Goal: Communication & Community: Ask a question

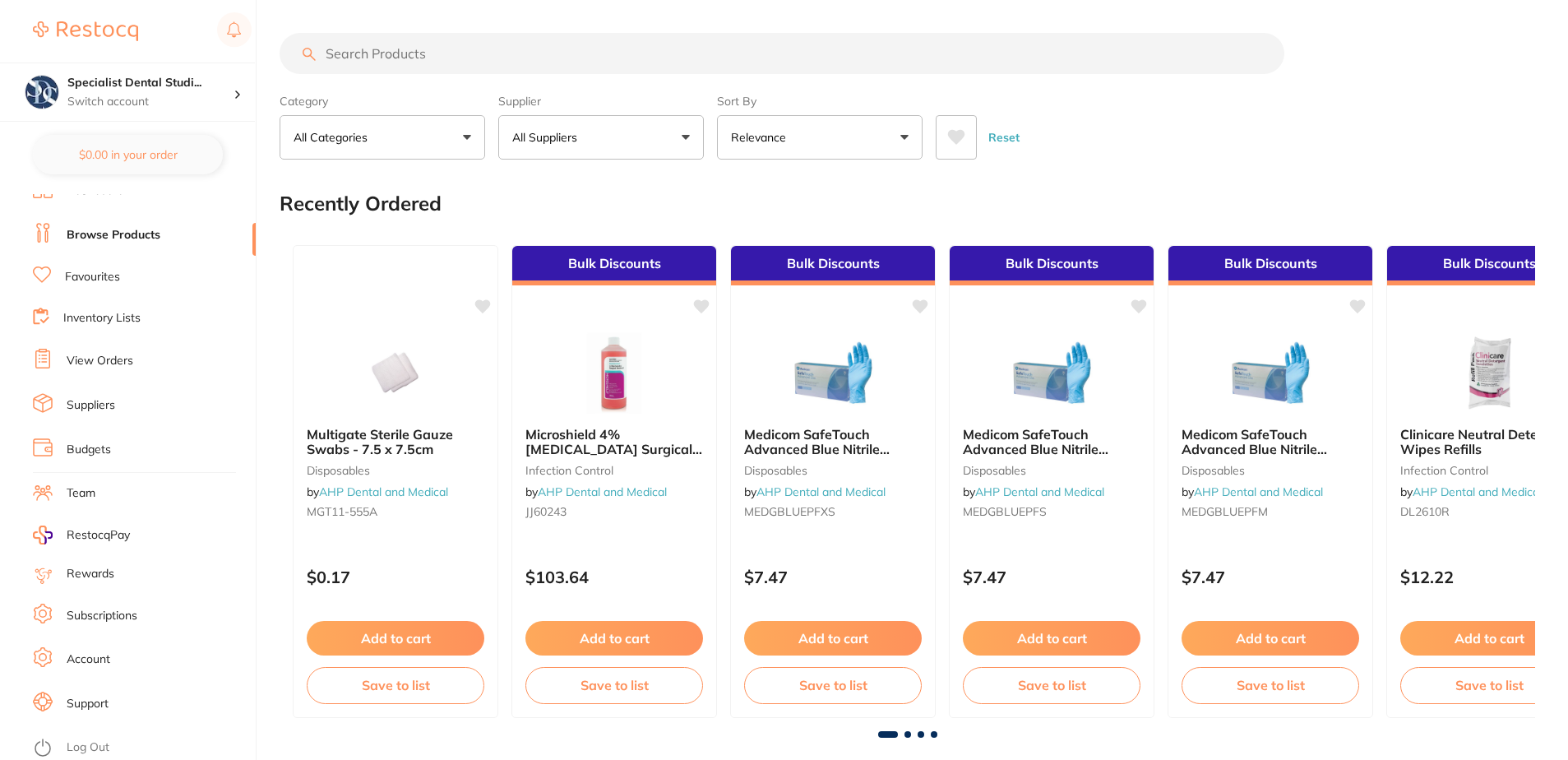
scroll to position [17, 0]
click at [109, 713] on li "Support" at bounding box center [143, 703] width 223 height 25
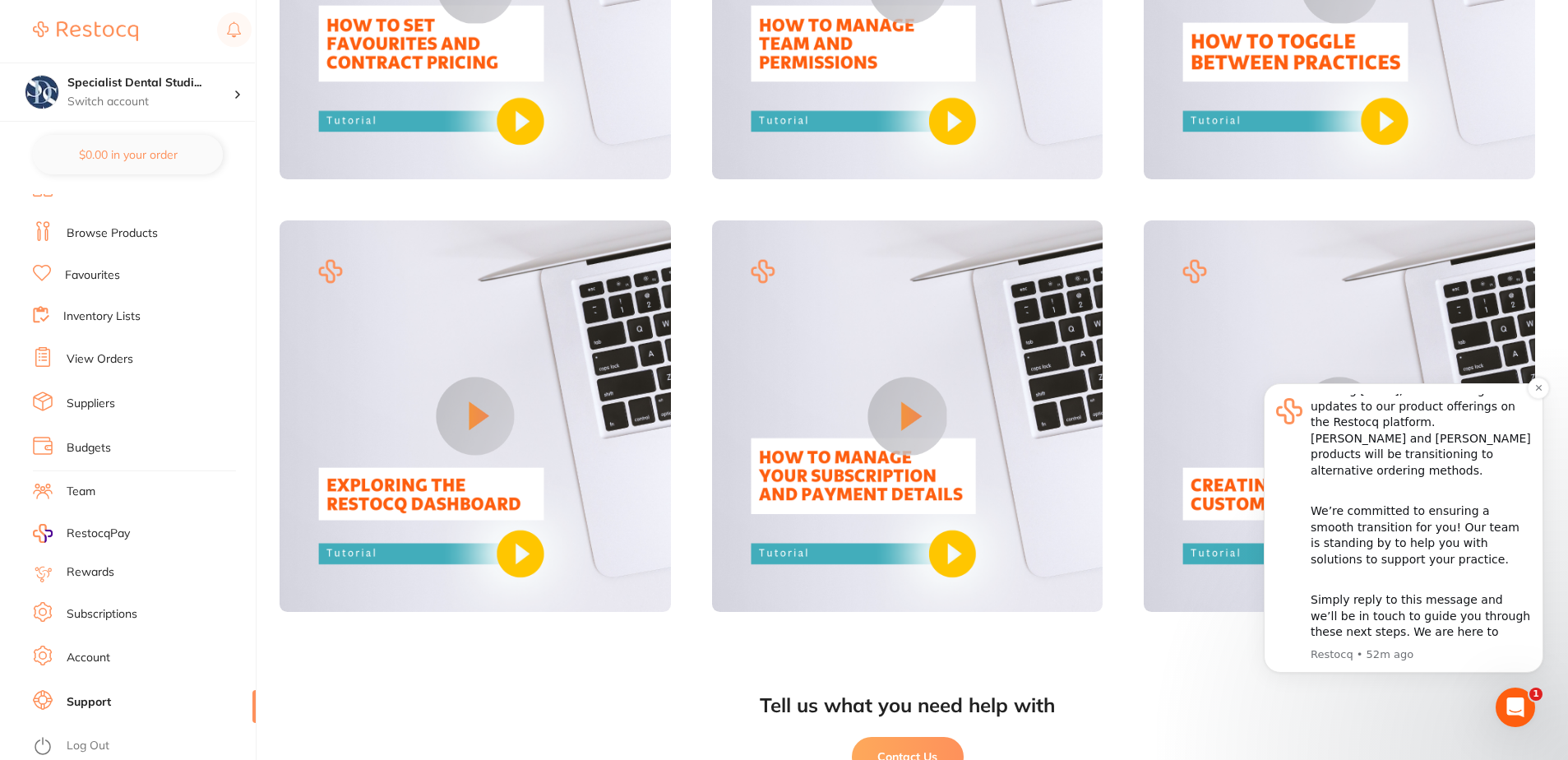
scroll to position [1328, 0]
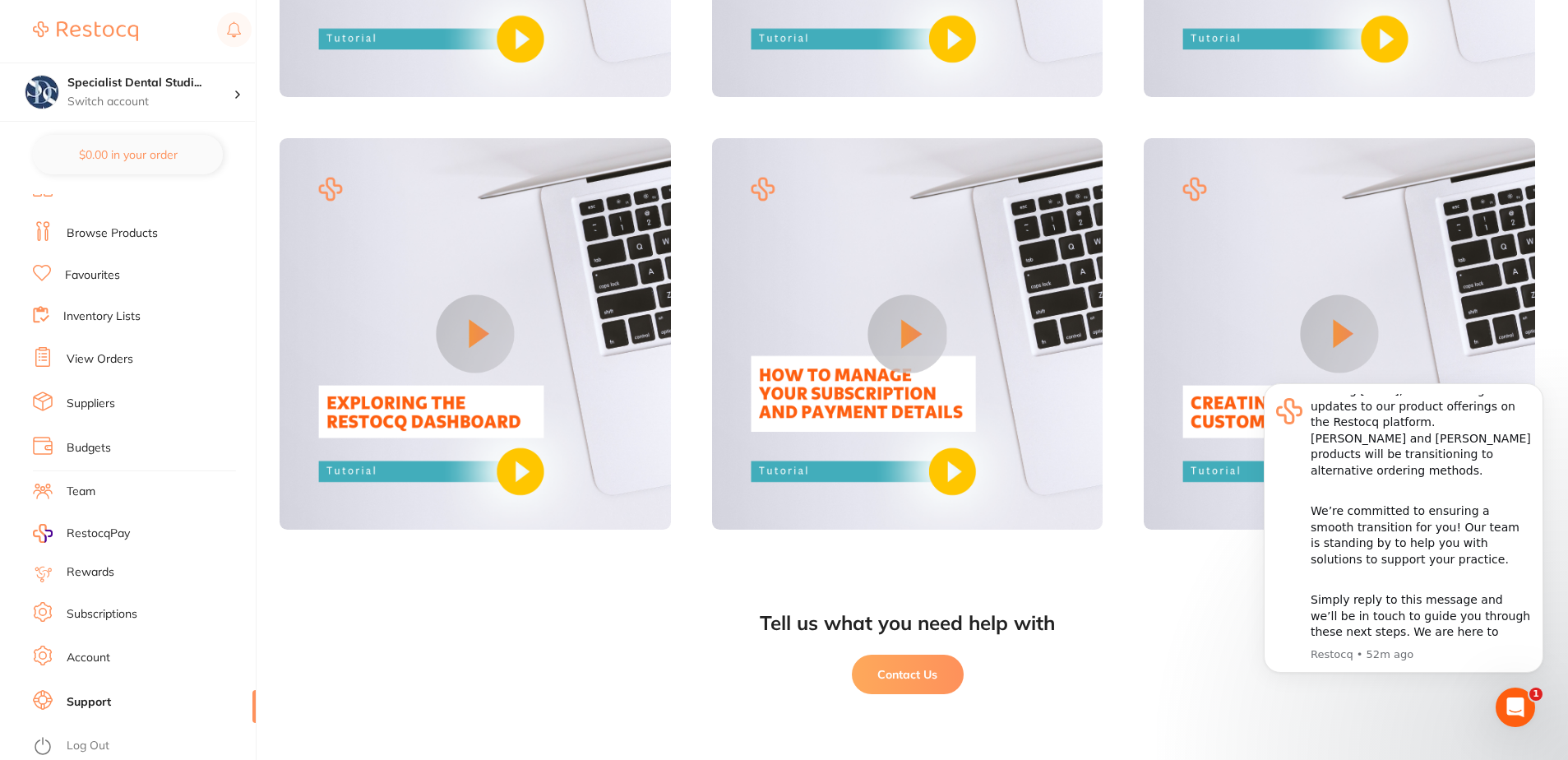
click at [1527, 710] on div "Open Intercom Messenger" at bounding box center [1515, 706] width 54 height 54
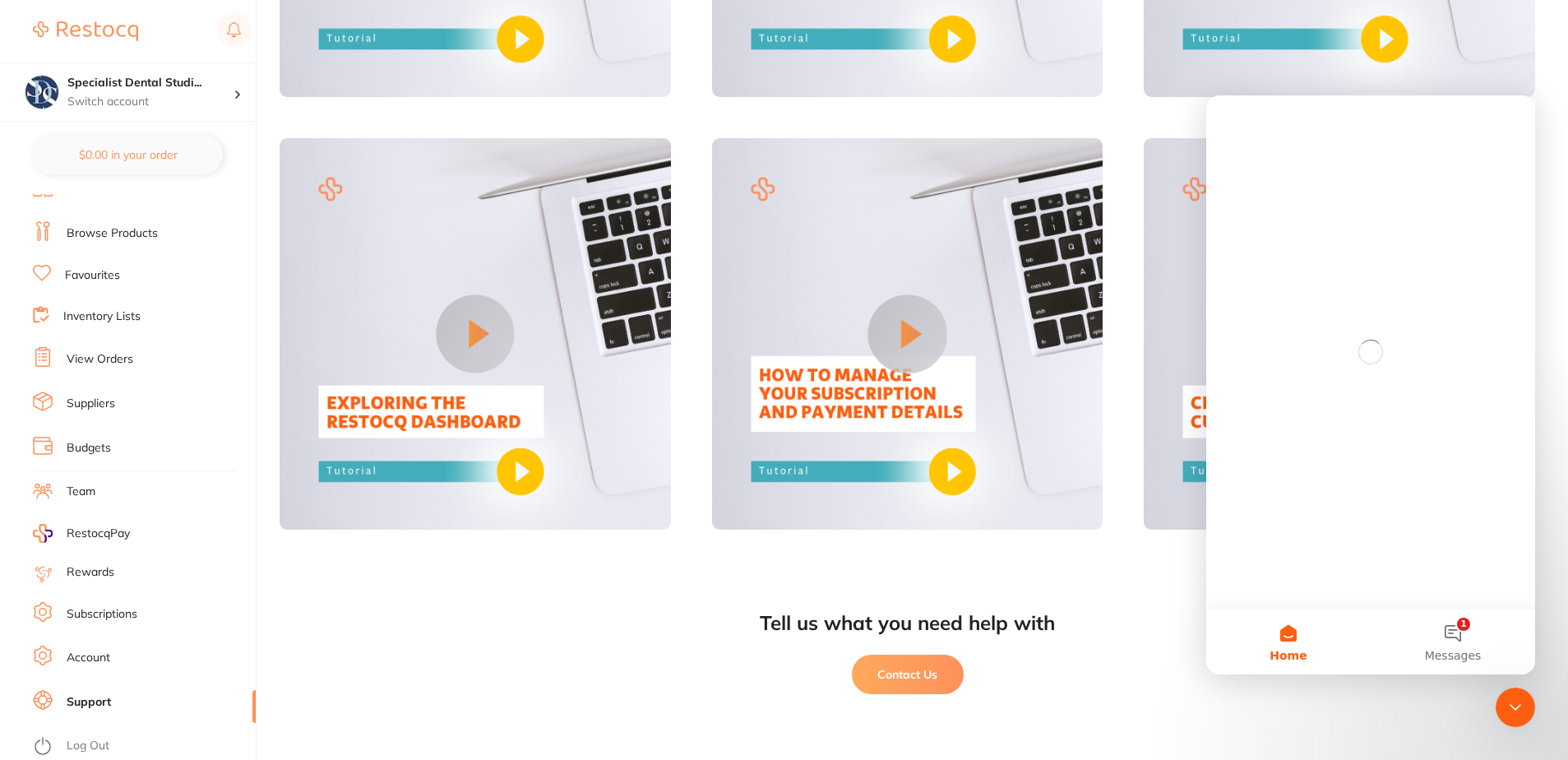
scroll to position [0, 0]
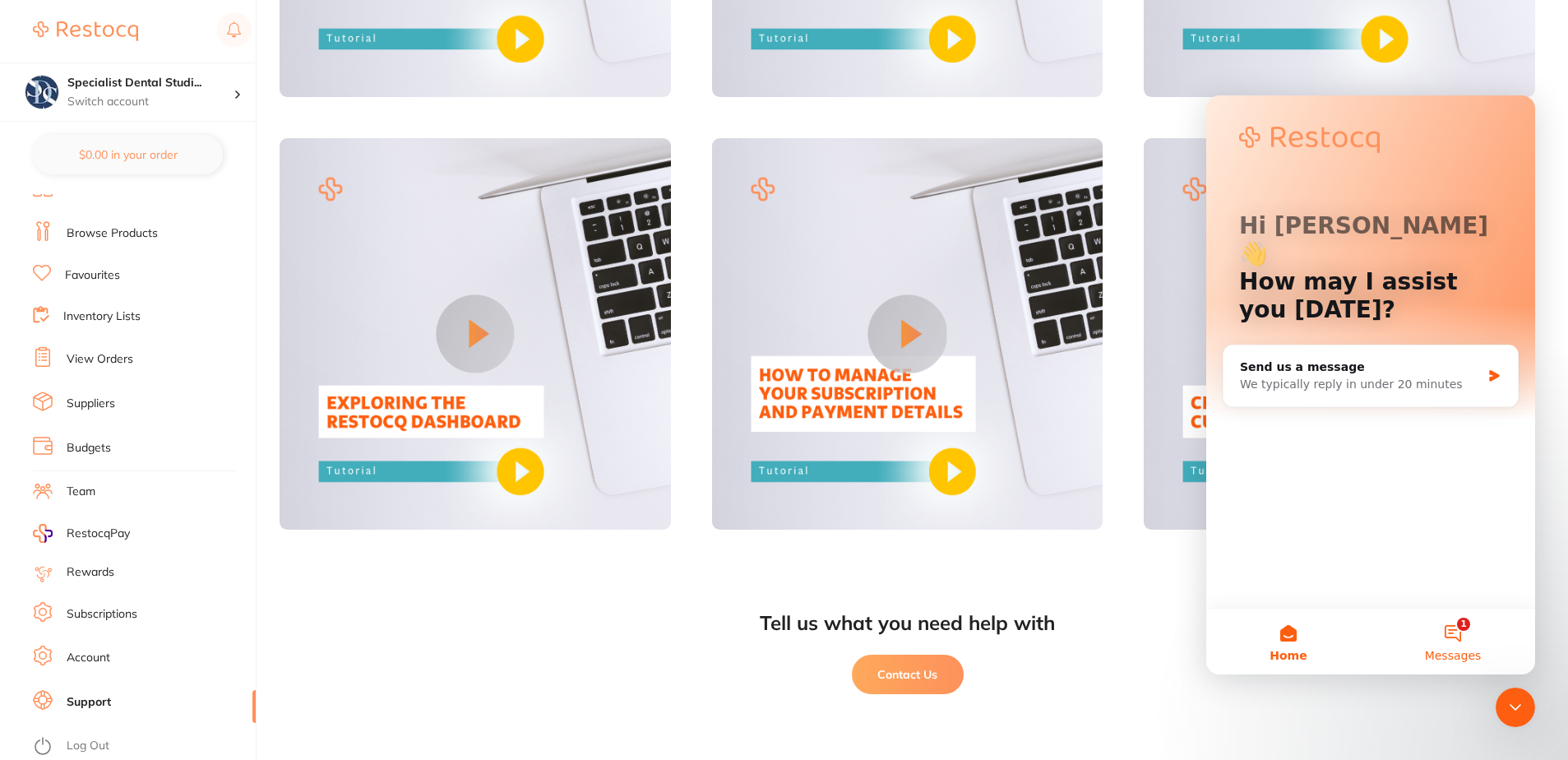
click at [1463, 639] on button "1 Messages" at bounding box center [1453, 641] width 164 height 66
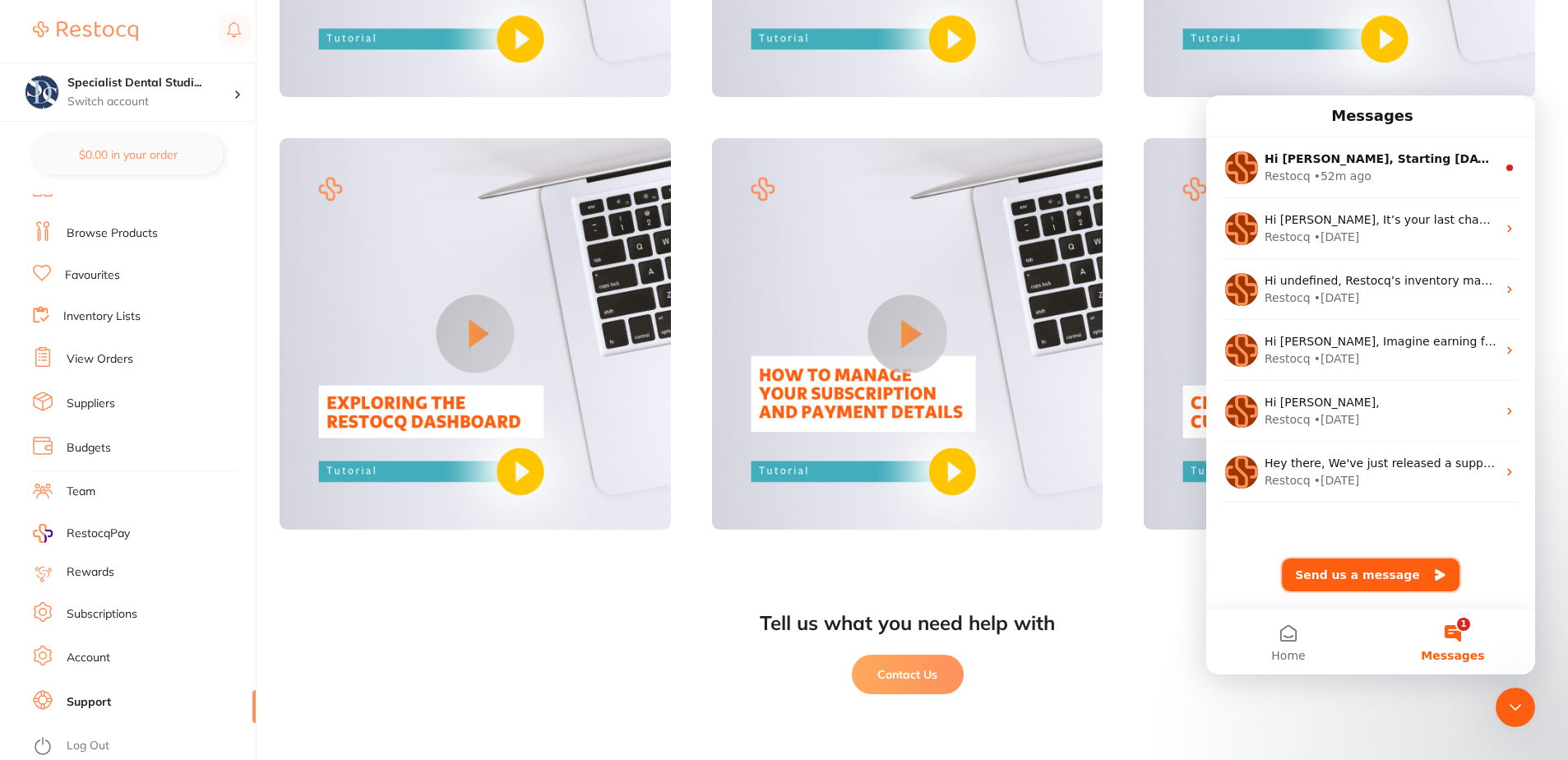
click at [1374, 577] on button "Send us a message" at bounding box center [1371, 575] width 178 height 33
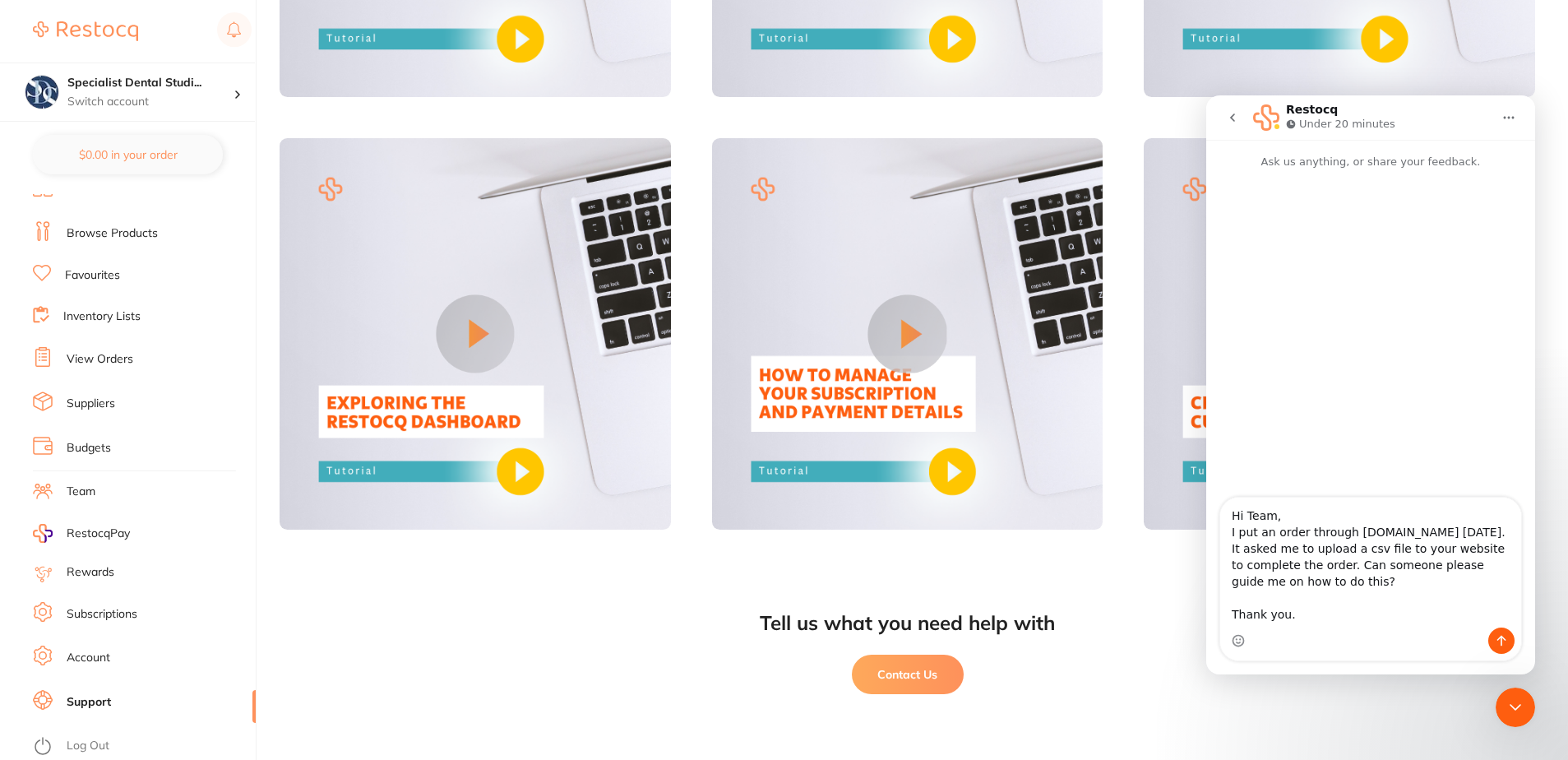
click at [1383, 544] on textarea "Hi Team, I put an order through [DOMAIN_NAME] [DATE]. It asked me to upload a c…" at bounding box center [1370, 562] width 301 height 130
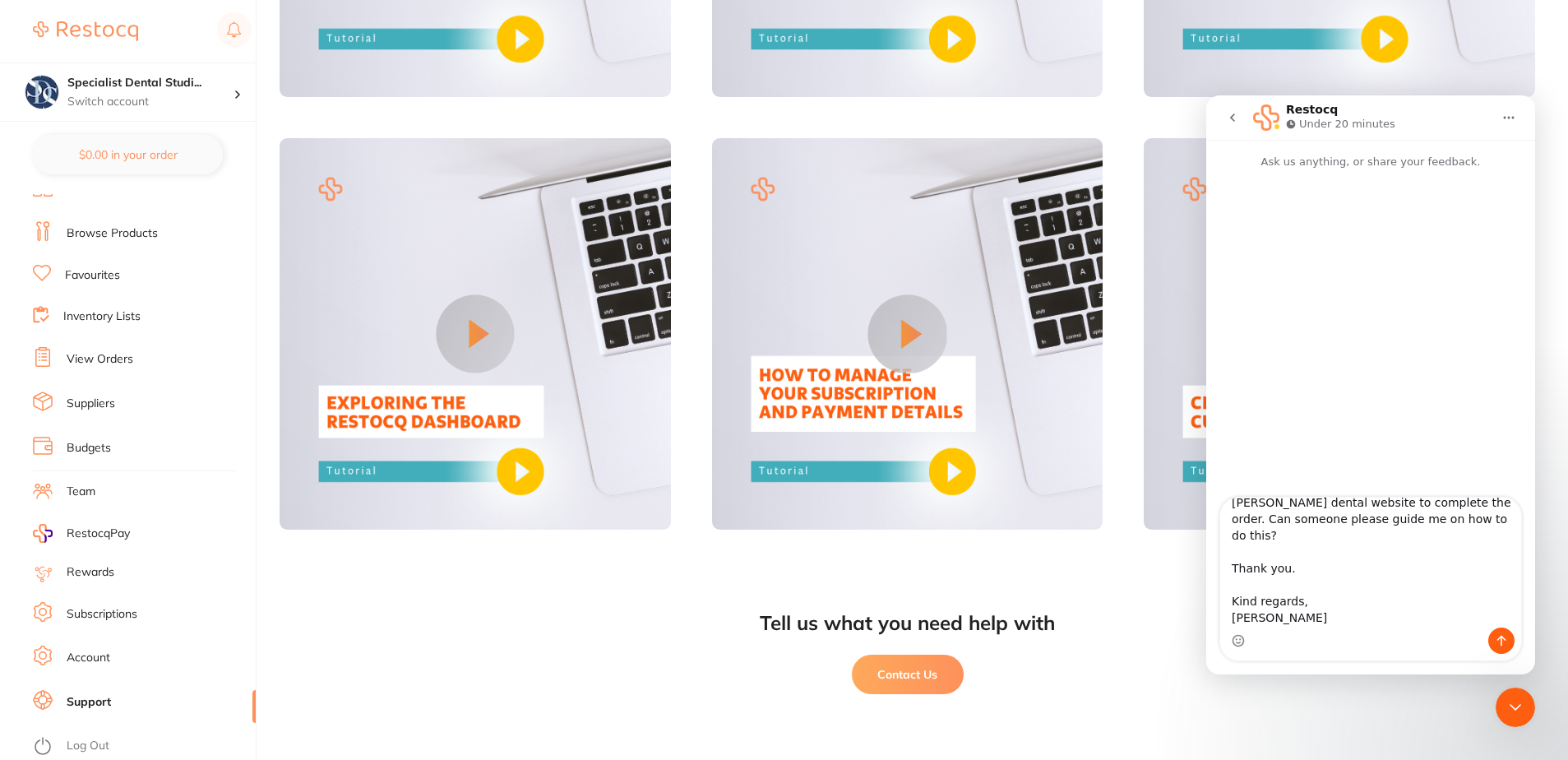
type textarea "Hi Team, I put an order through [DOMAIN_NAME] [DATE]. It asked me to upload a c…"
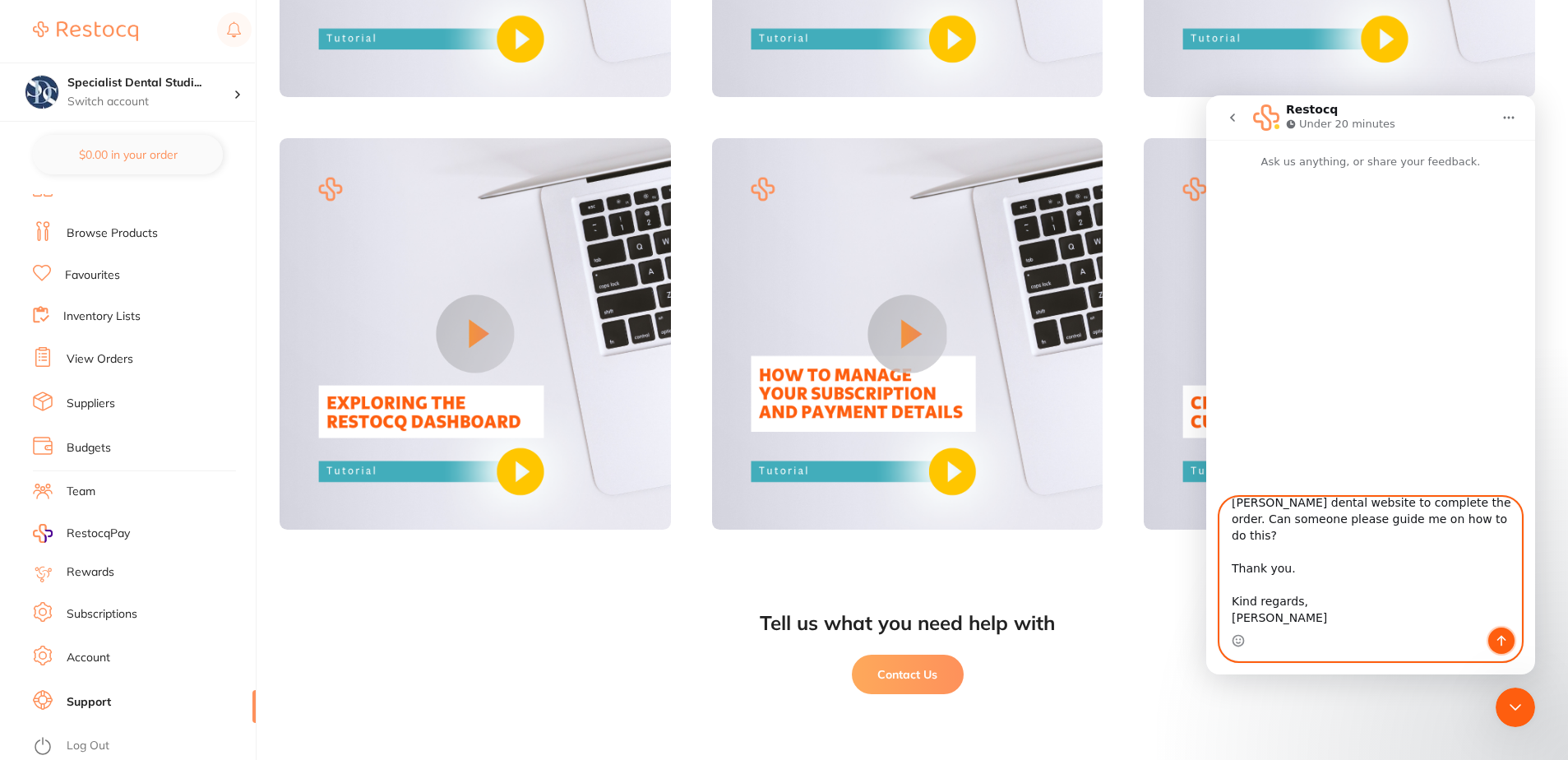
click at [1502, 638] on icon "Send a message…" at bounding box center [1502, 641] width 13 height 13
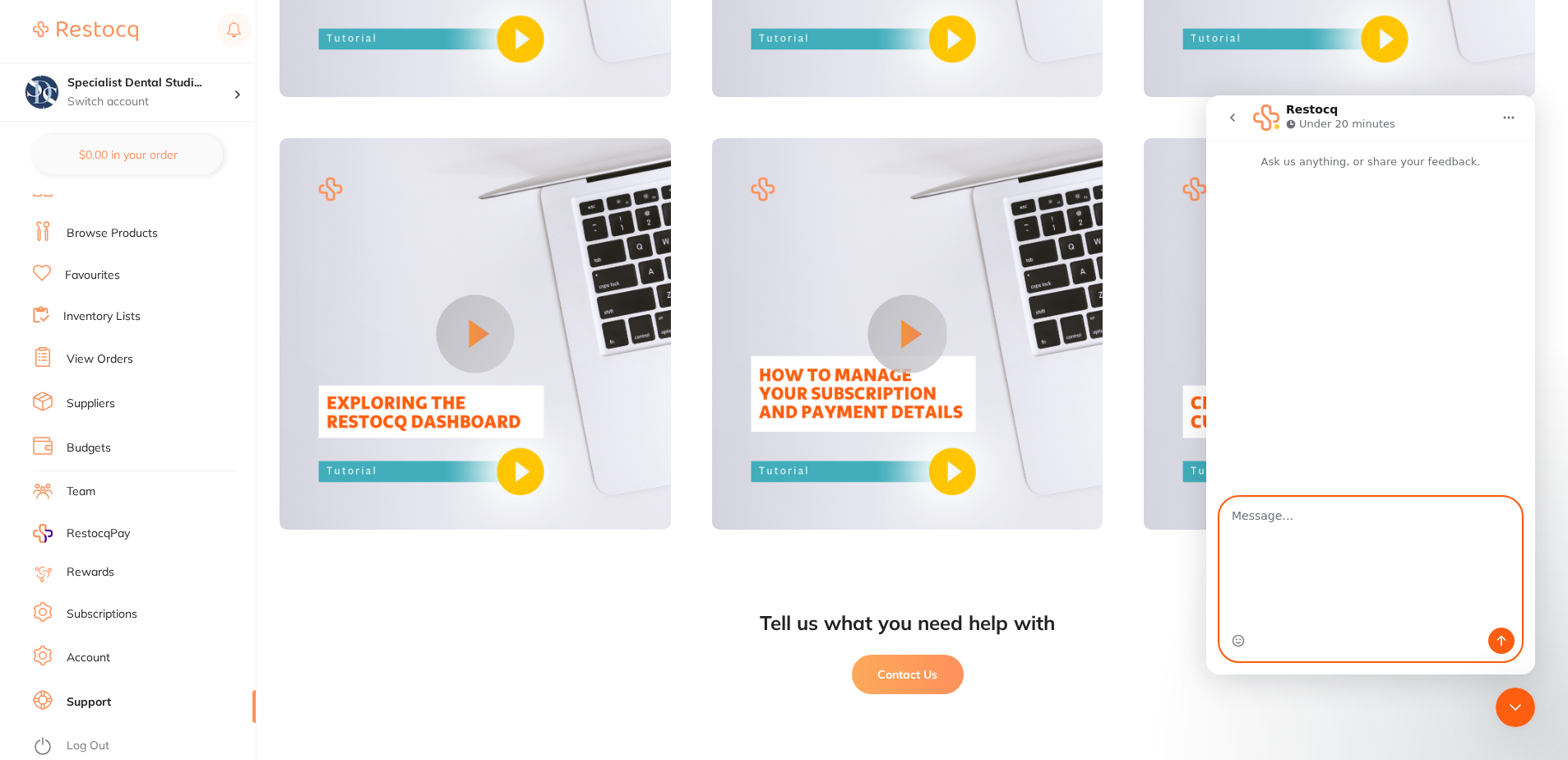
scroll to position [0, 0]
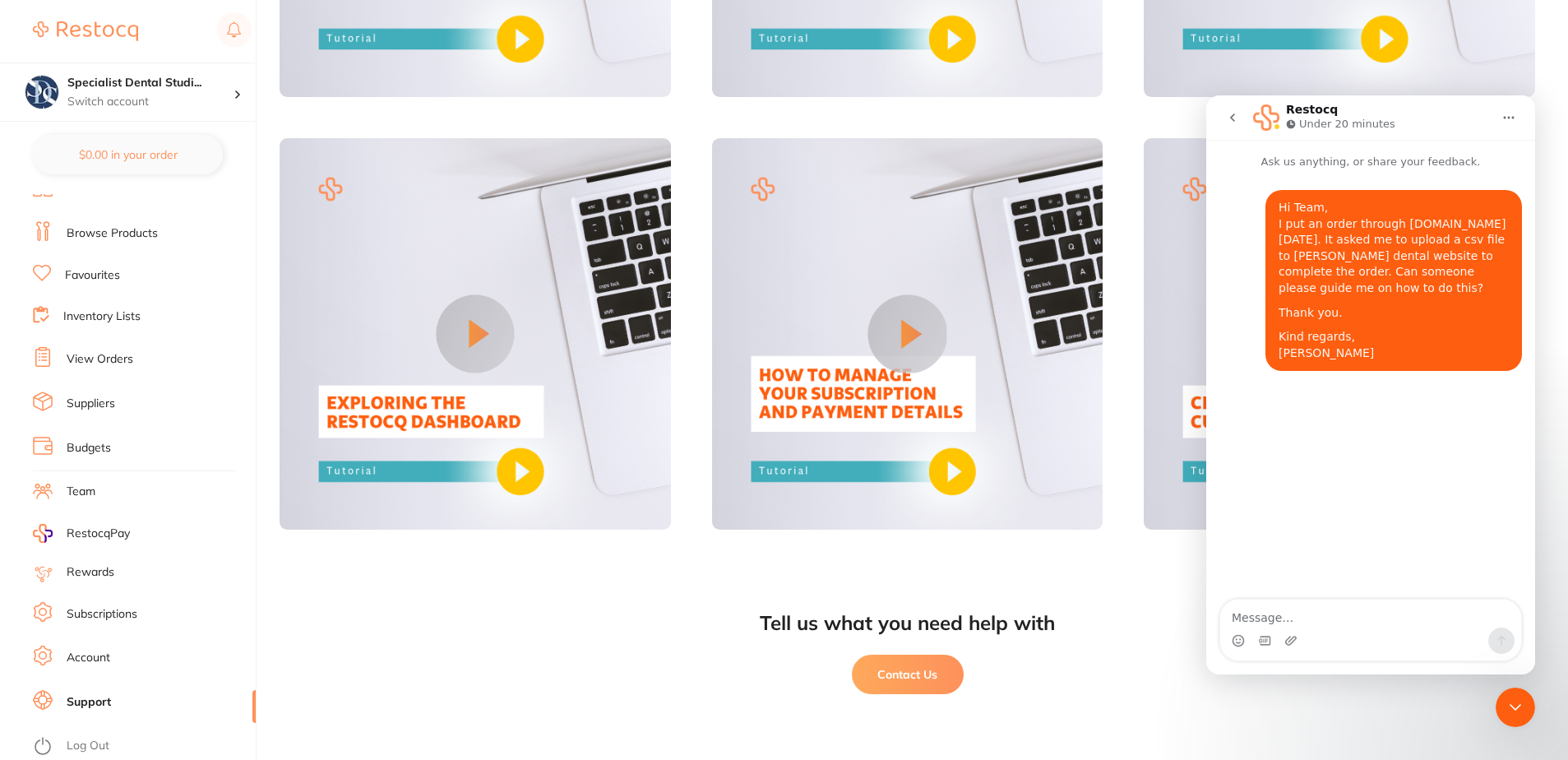
drag, startPoint x: 1509, startPoint y: 705, endPoint x: 2992, endPoint y: 1375, distance: 1627.3
click at [1509, 705] on icon "Close Intercom Messenger" at bounding box center [1515, 706] width 20 height 20
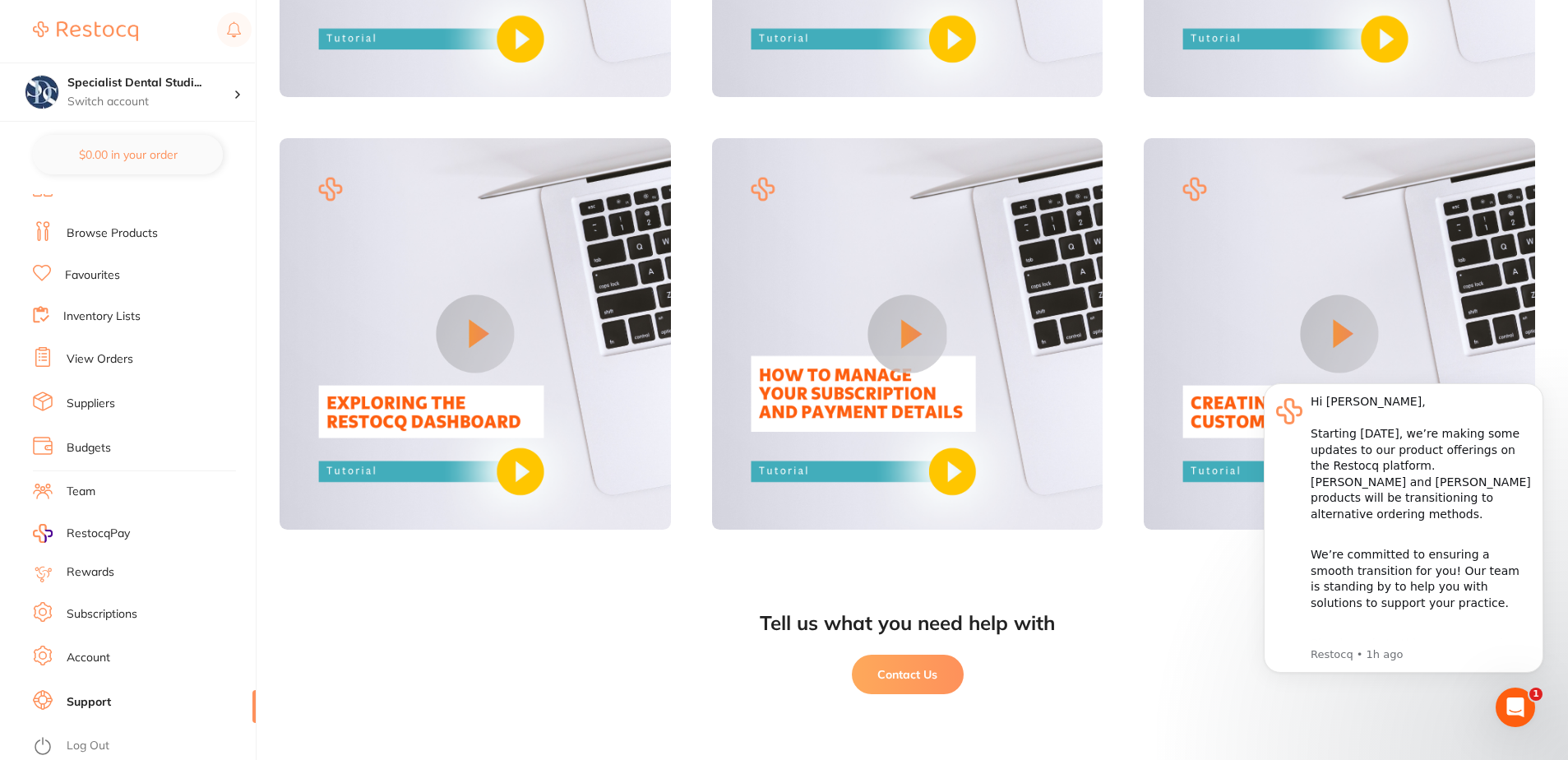
click at [1521, 718] on div "Open Intercom Messenger" at bounding box center [1515, 706] width 54 height 54
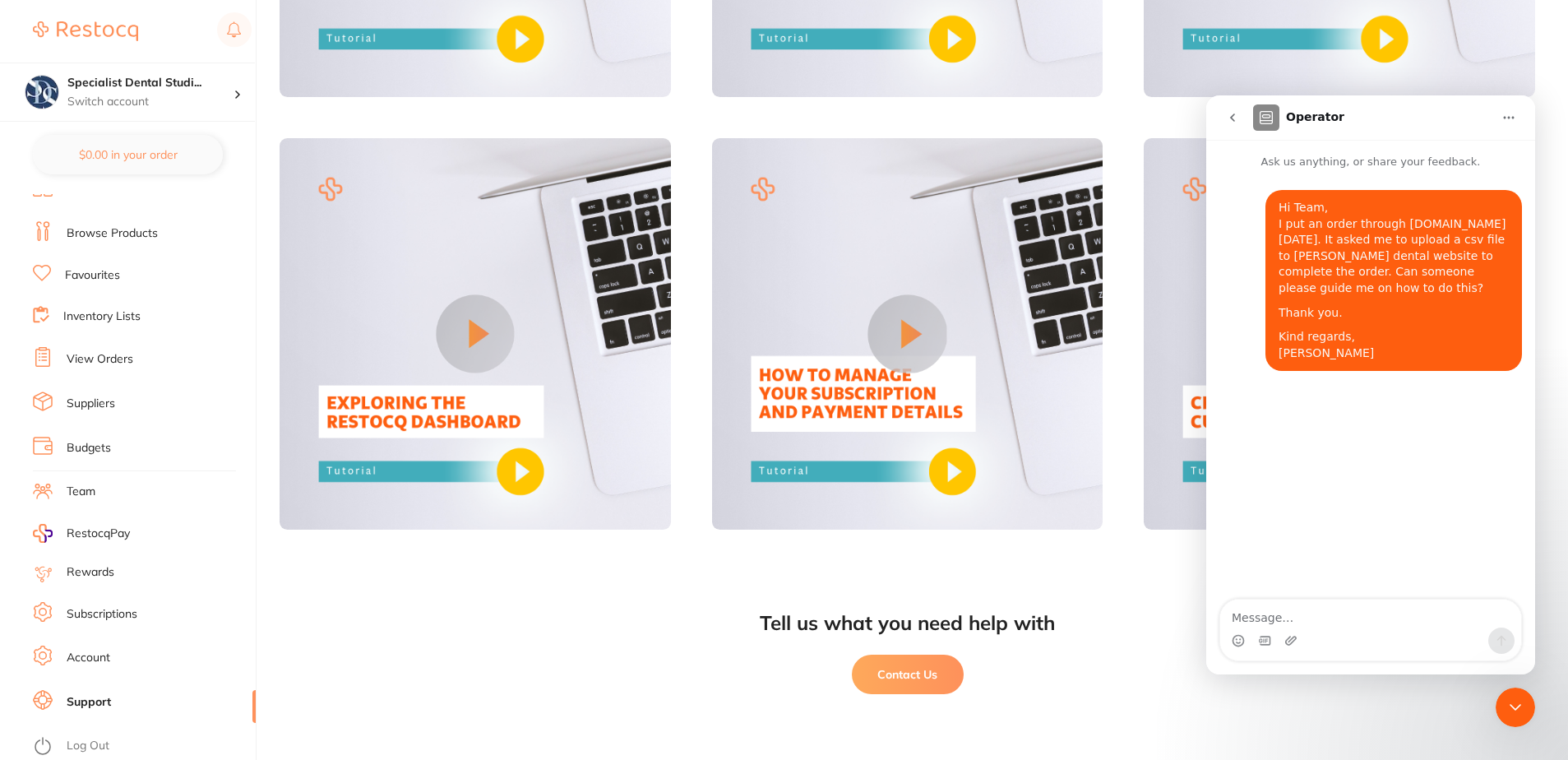
click at [1524, 702] on icon "Close Intercom Messenger" at bounding box center [1515, 706] width 20 height 20
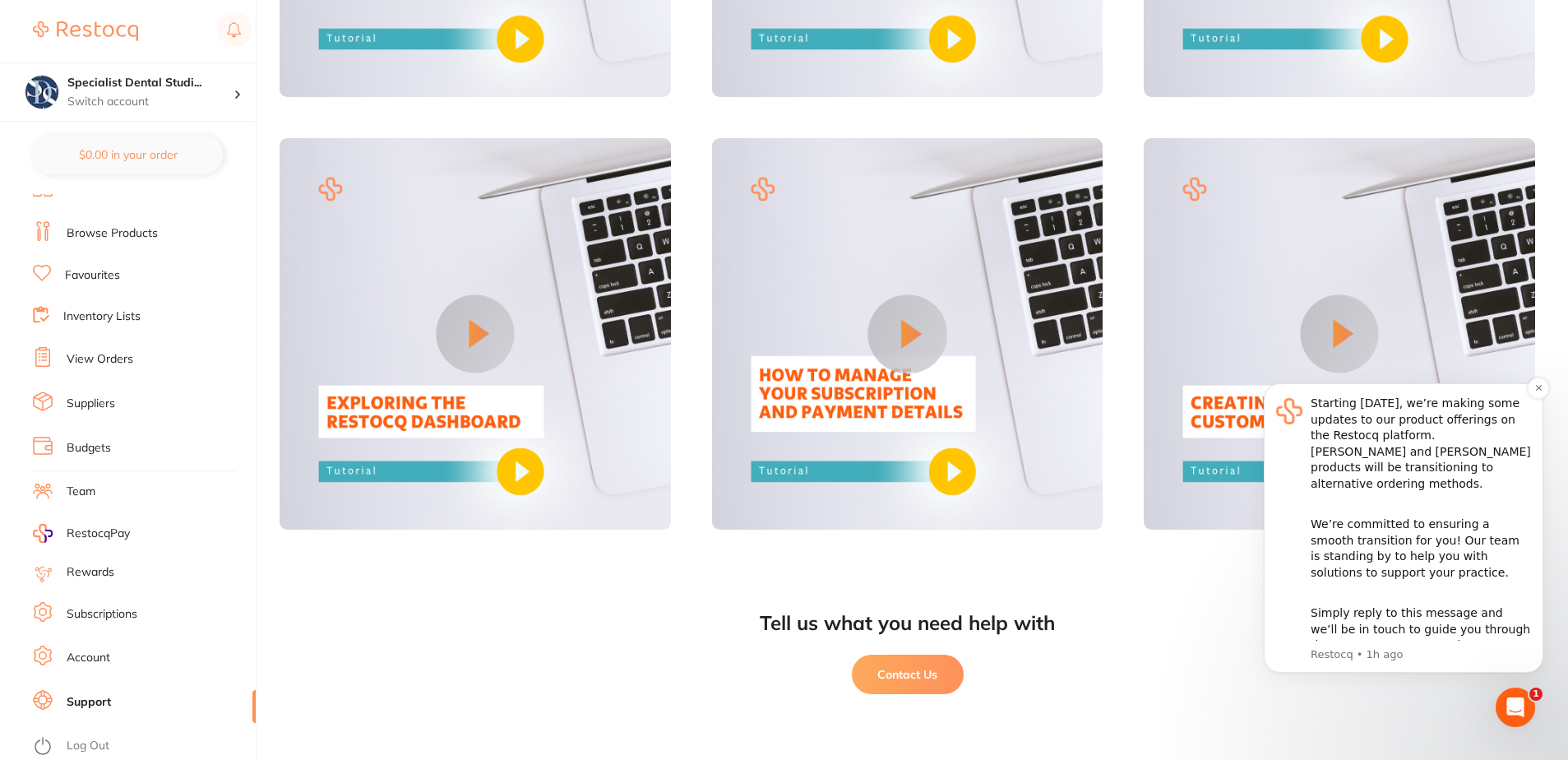
scroll to position [44, 0]
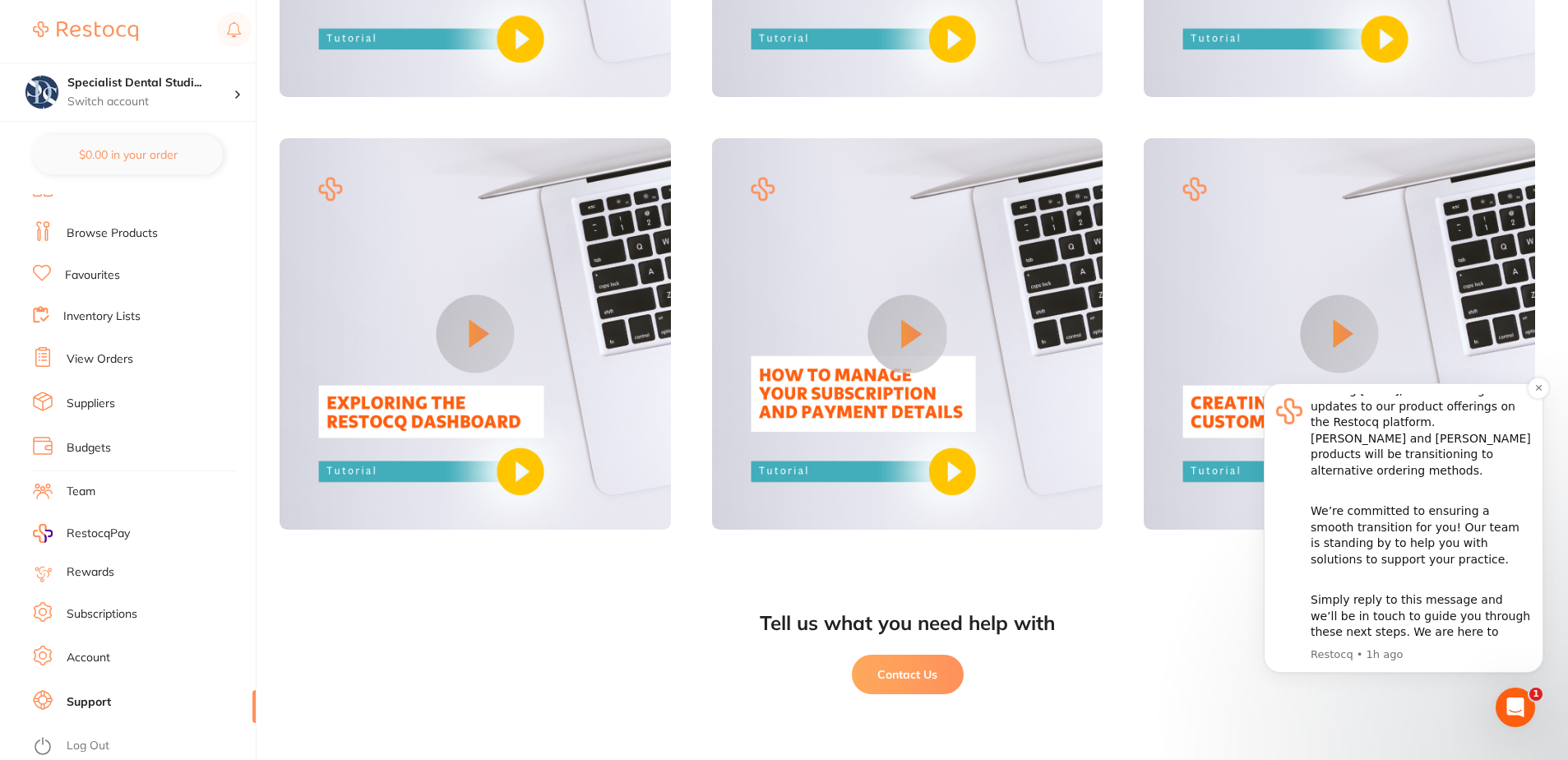
click at [1451, 662] on div "Hi [PERSON_NAME], Starting [DATE], we’re making some updates to our product off…" at bounding box center [1404, 528] width 279 height 290
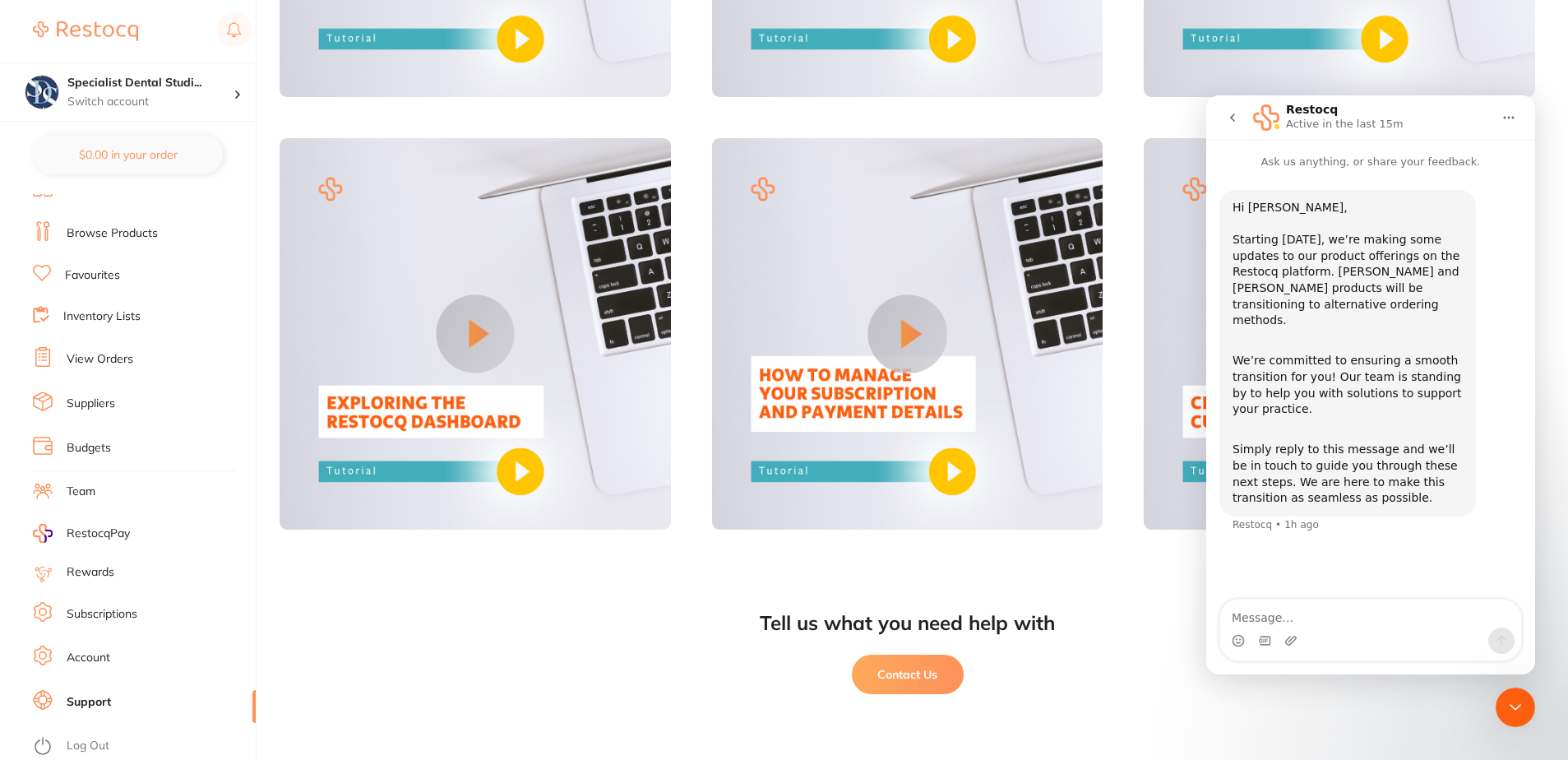
click at [1237, 114] on icon "go back" at bounding box center [1232, 118] width 13 height 13
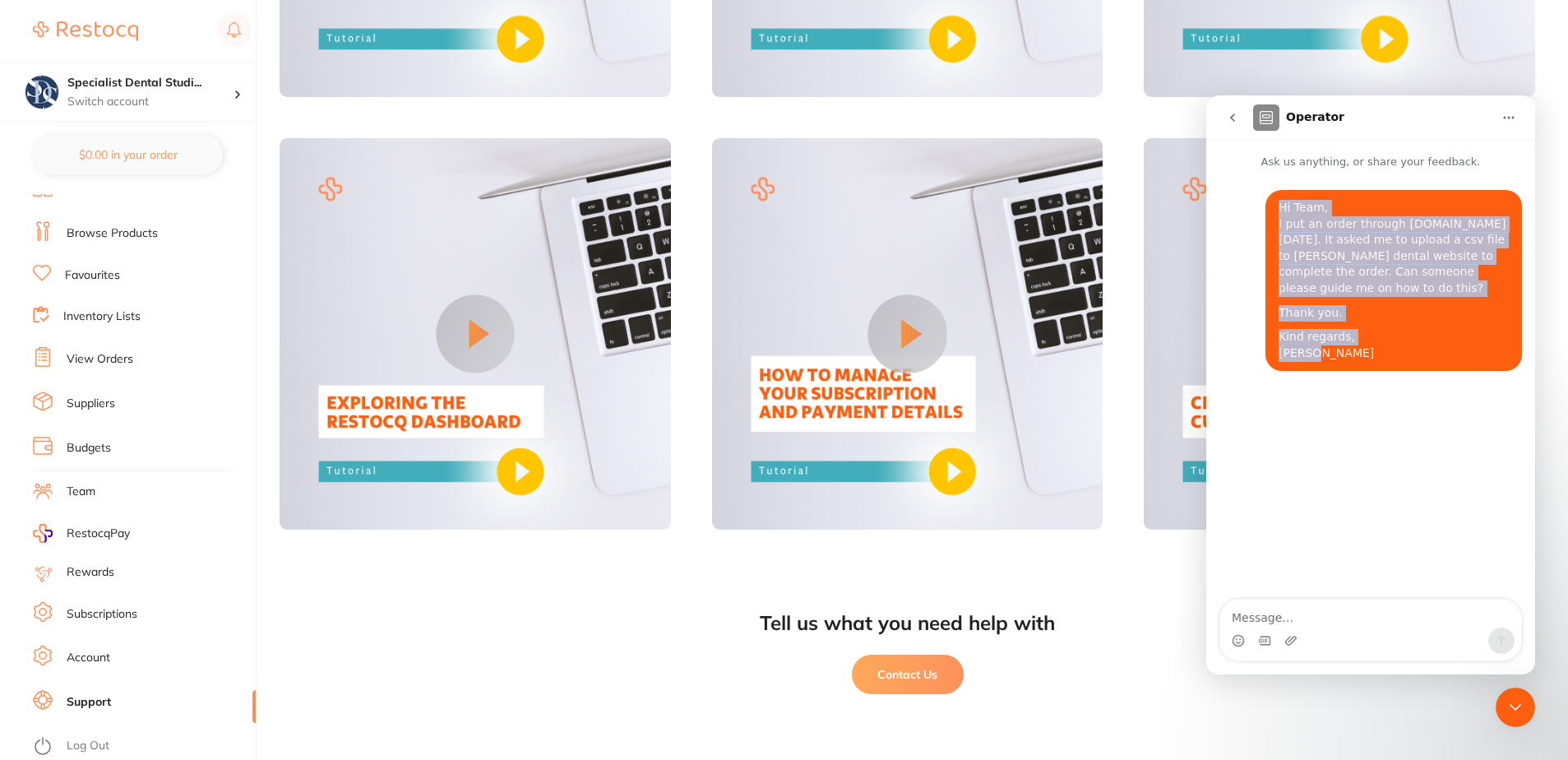
drag, startPoint x: 1347, startPoint y: 337, endPoint x: 1278, endPoint y: 204, distance: 149.8
click at [1278, 204] on div "Hi Team, I put an order through [DOMAIN_NAME] [DATE]. It asked me to upload a c…" at bounding box center [1394, 280] width 256 height 181
copy div "Hi Team, I put an order through [DOMAIN_NAME] [DATE]. It asked me to upload a c…"
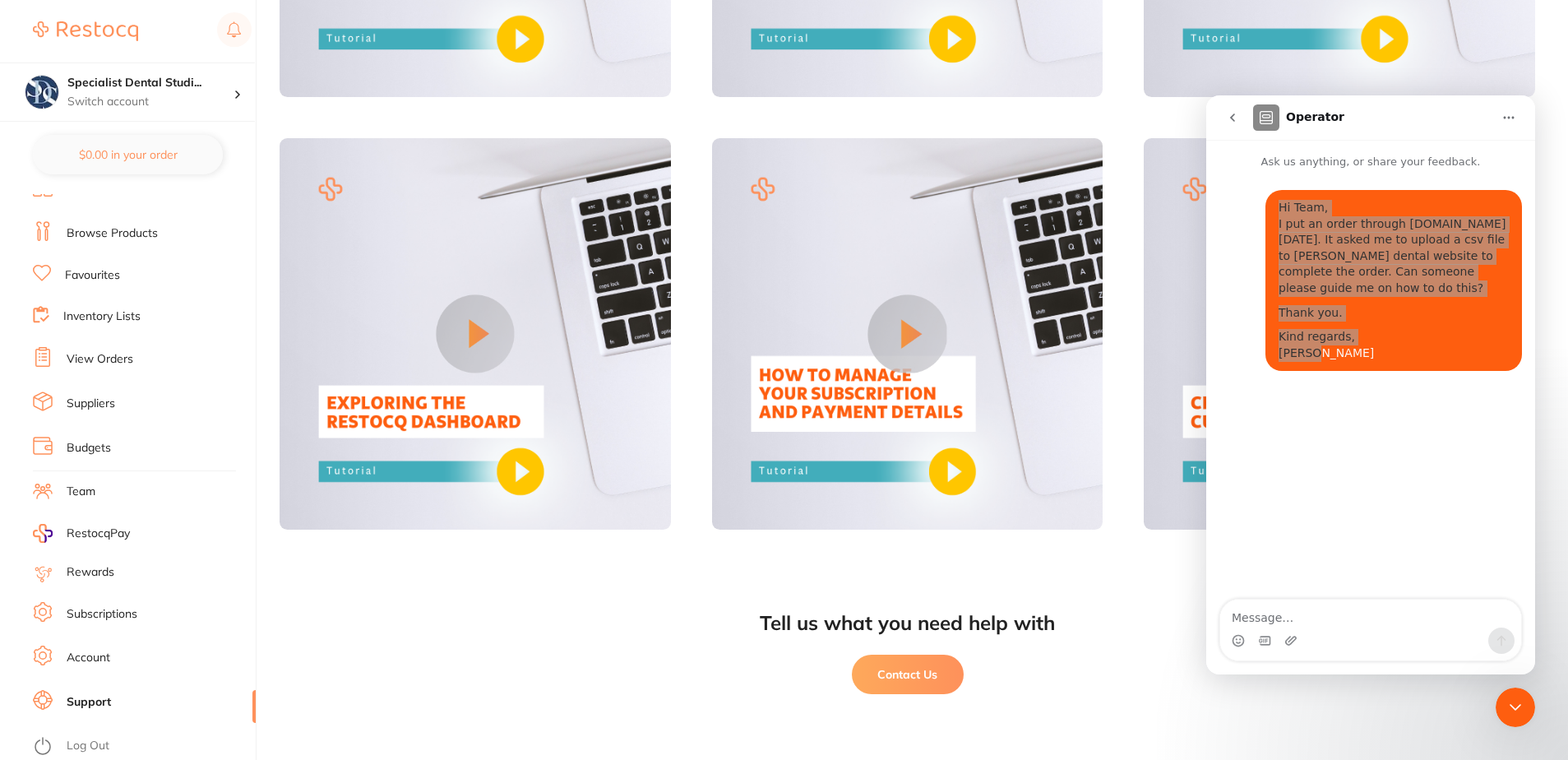
click at [1509, 706] on icon "Close Intercom Messenger" at bounding box center [1515, 706] width 20 height 20
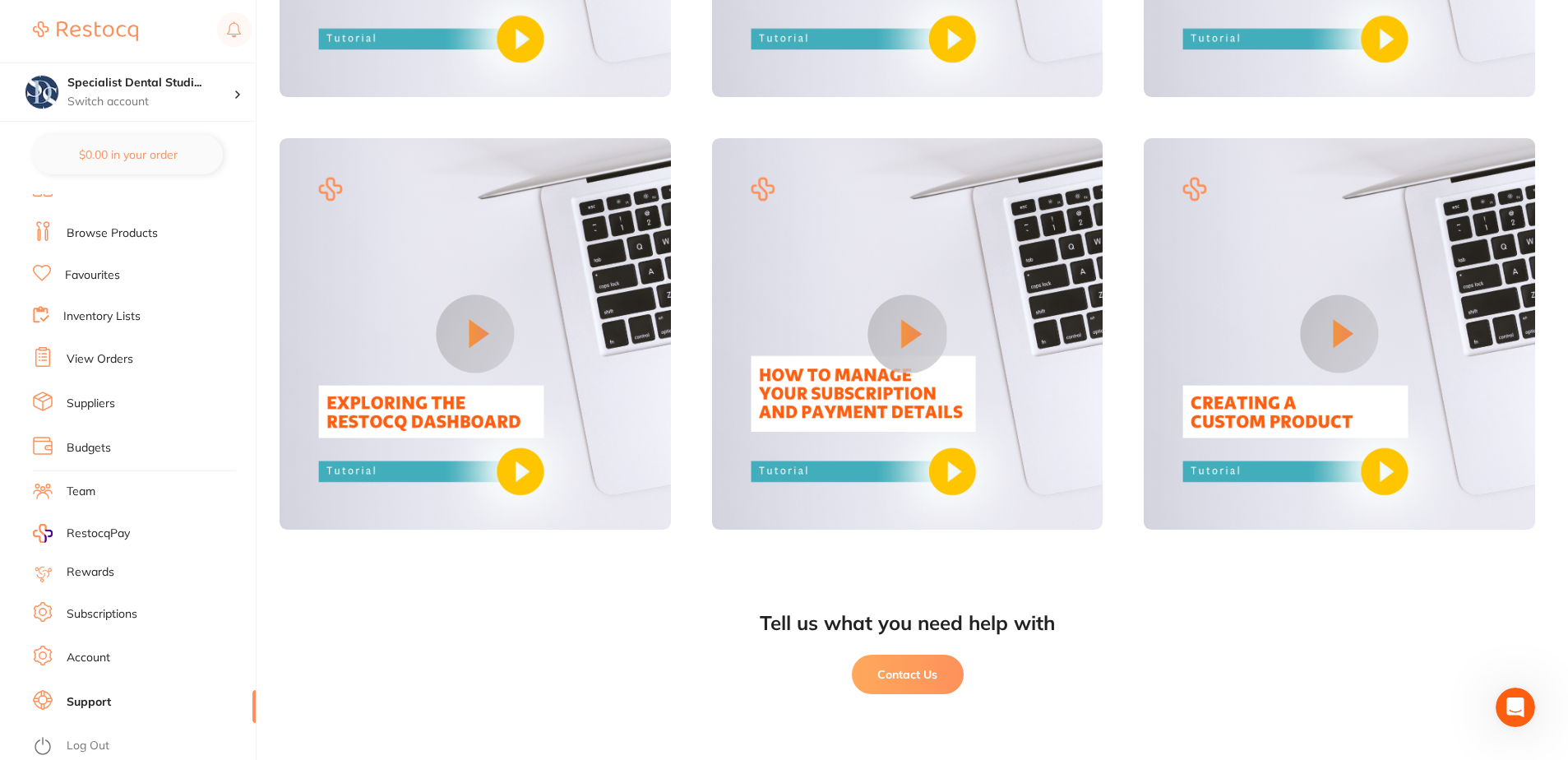
click at [1510, 706] on icon "Open Intercom Messenger" at bounding box center [1515, 707] width 27 height 27
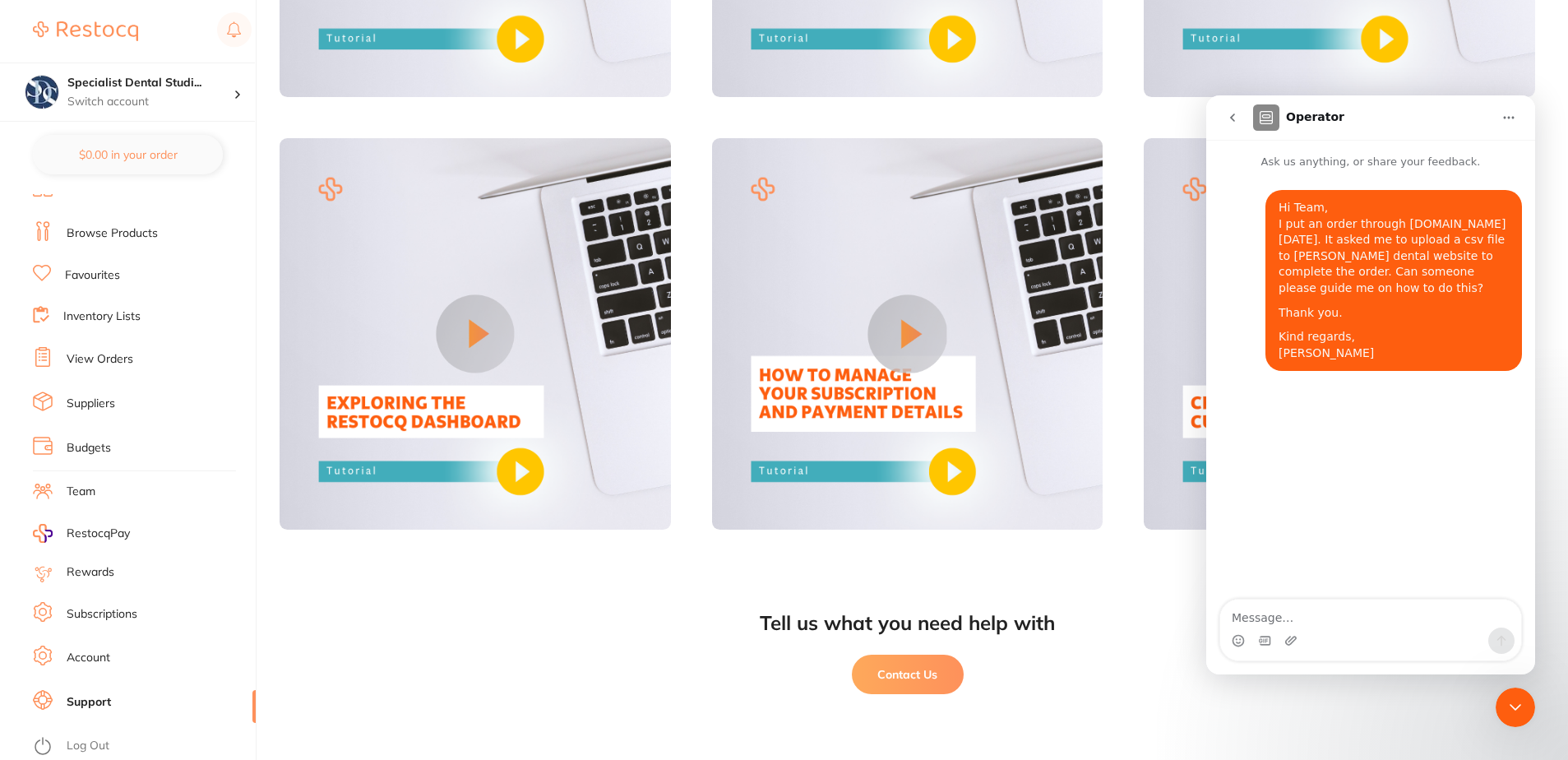
click at [1226, 115] on button "go back" at bounding box center [1232, 118] width 32 height 32
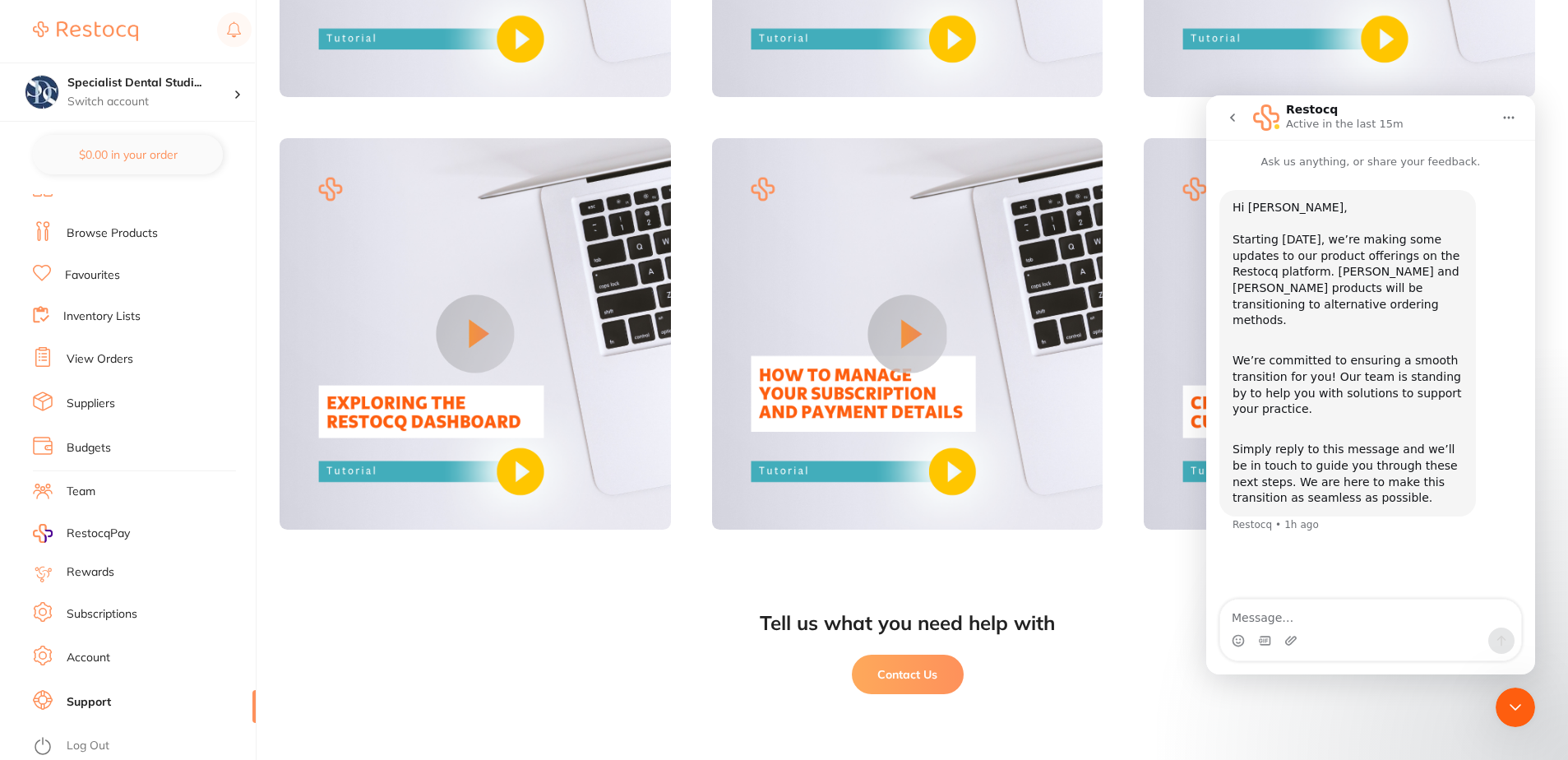
click at [1326, 613] on textarea "Message…" at bounding box center [1370, 613] width 301 height 28
click at [1340, 615] on textarea "Message…" at bounding box center [1370, 613] width 301 height 28
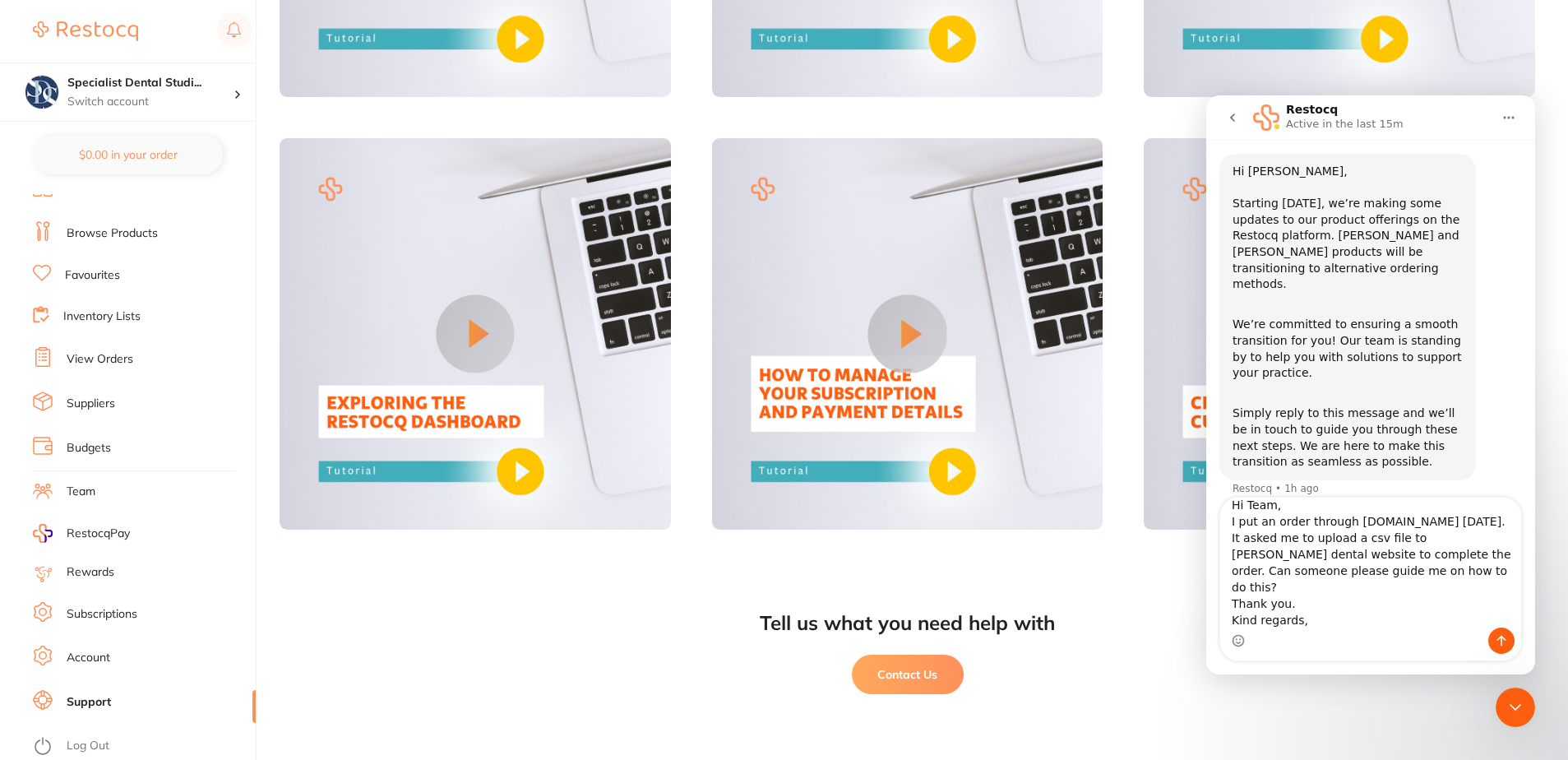
scroll to position [37, 0]
type textarea "Hi Team, I put an order through [DOMAIN_NAME] [DATE]. It asked me to upload a c…"
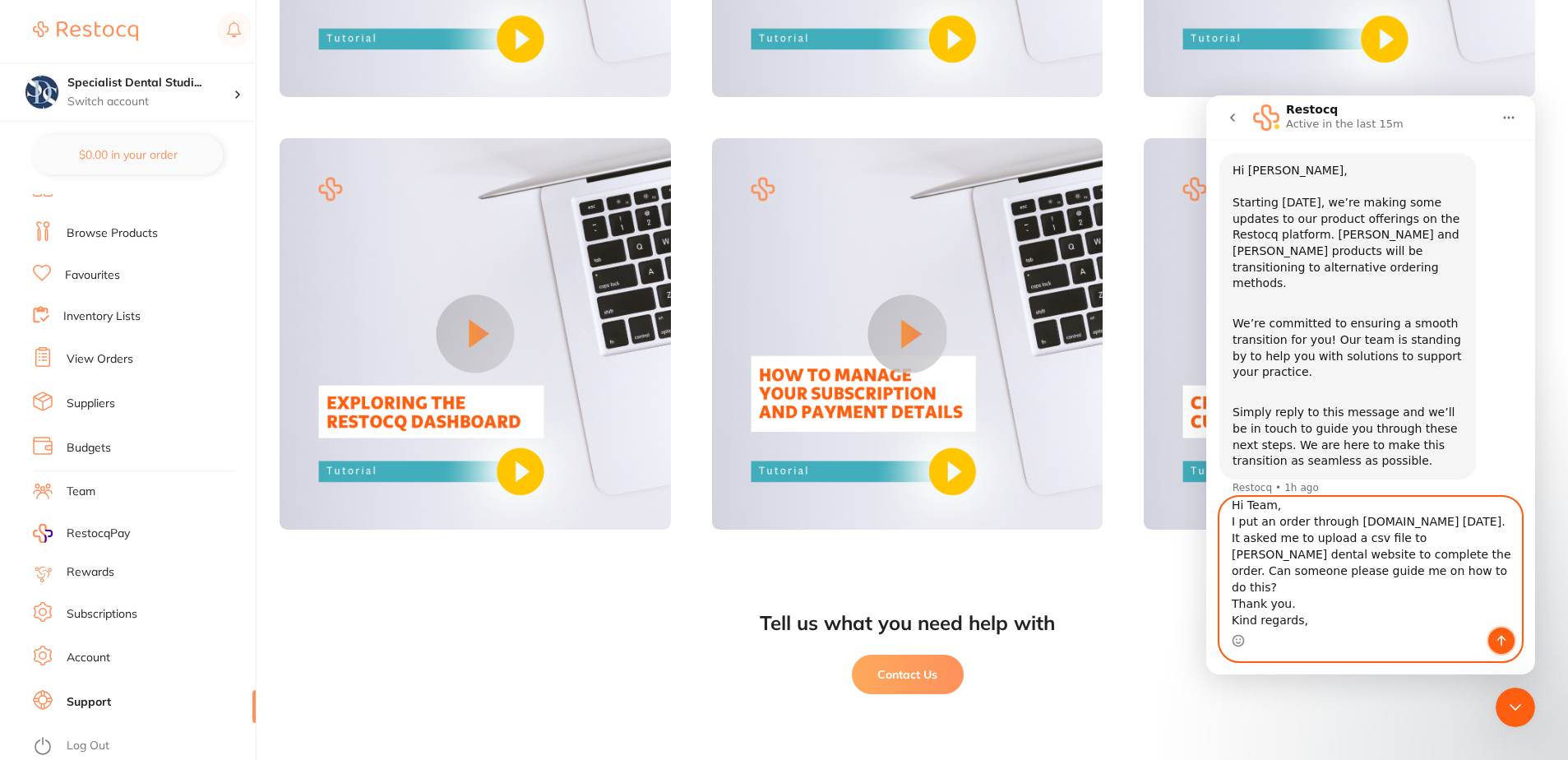
click at [1501, 638] on icon "Send a message…" at bounding box center [1502, 641] width 13 height 13
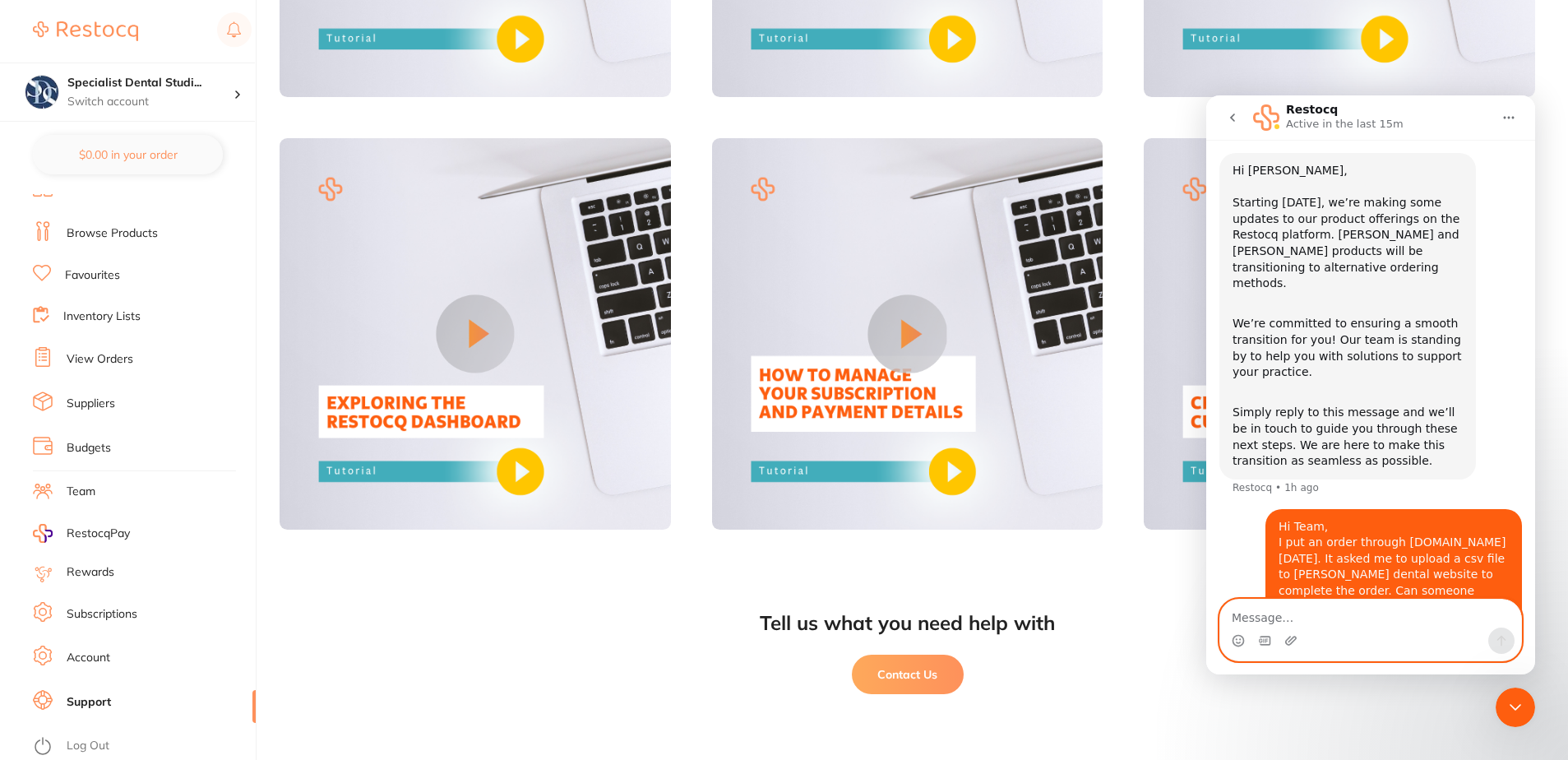
scroll to position [97, 0]
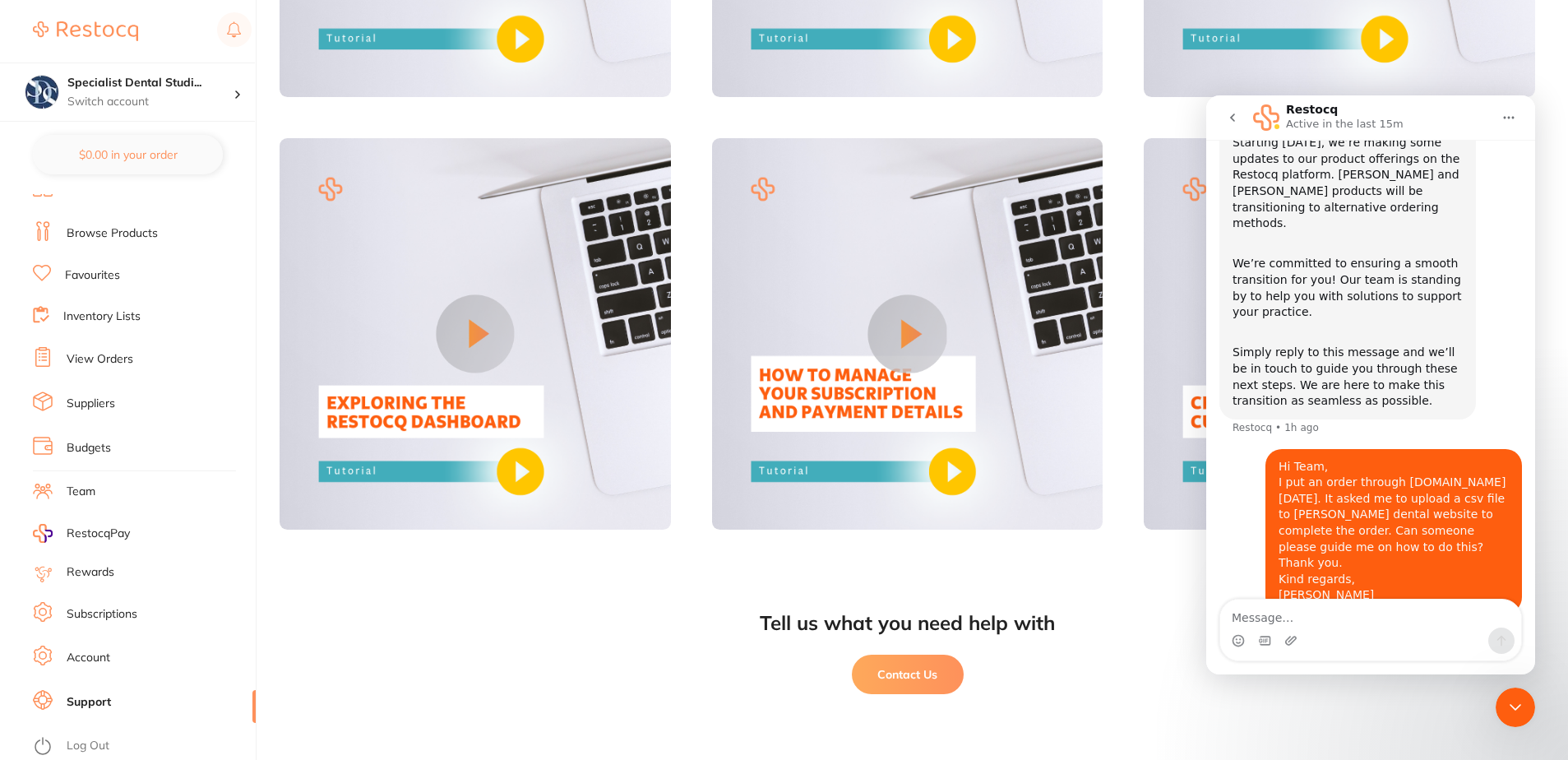
click at [1399, 107] on div "Restocq Active in the last 15m" at bounding box center [1372, 118] width 238 height 29
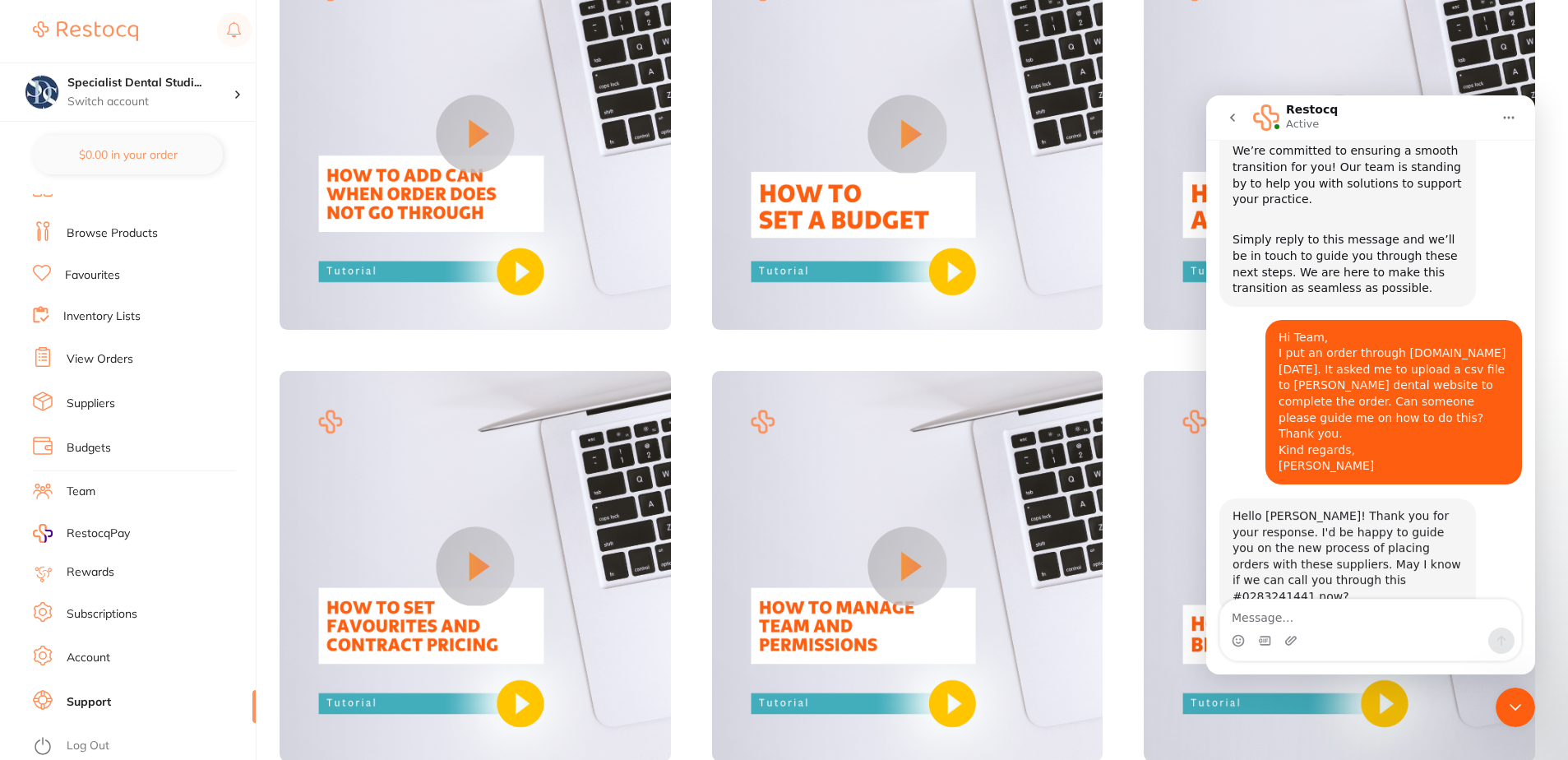
scroll to position [210, 0]
click at [1261, 607] on textarea "Message…" at bounding box center [1370, 613] width 301 height 28
click at [1231, 119] on icon "go back" at bounding box center [1232, 118] width 5 height 9
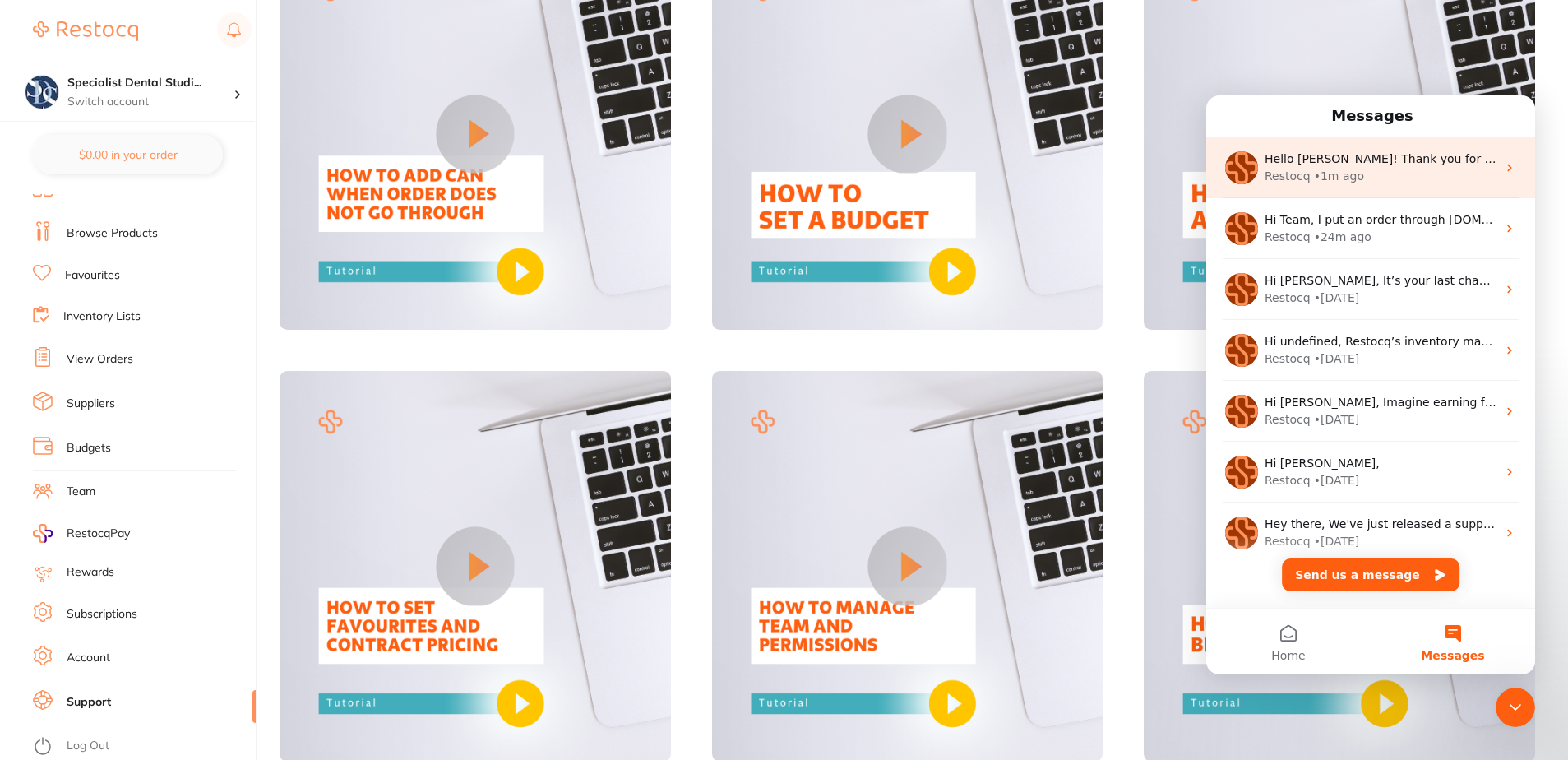
click at [1388, 176] on div "Restocq • 1m ago" at bounding box center [1381, 176] width 232 height 17
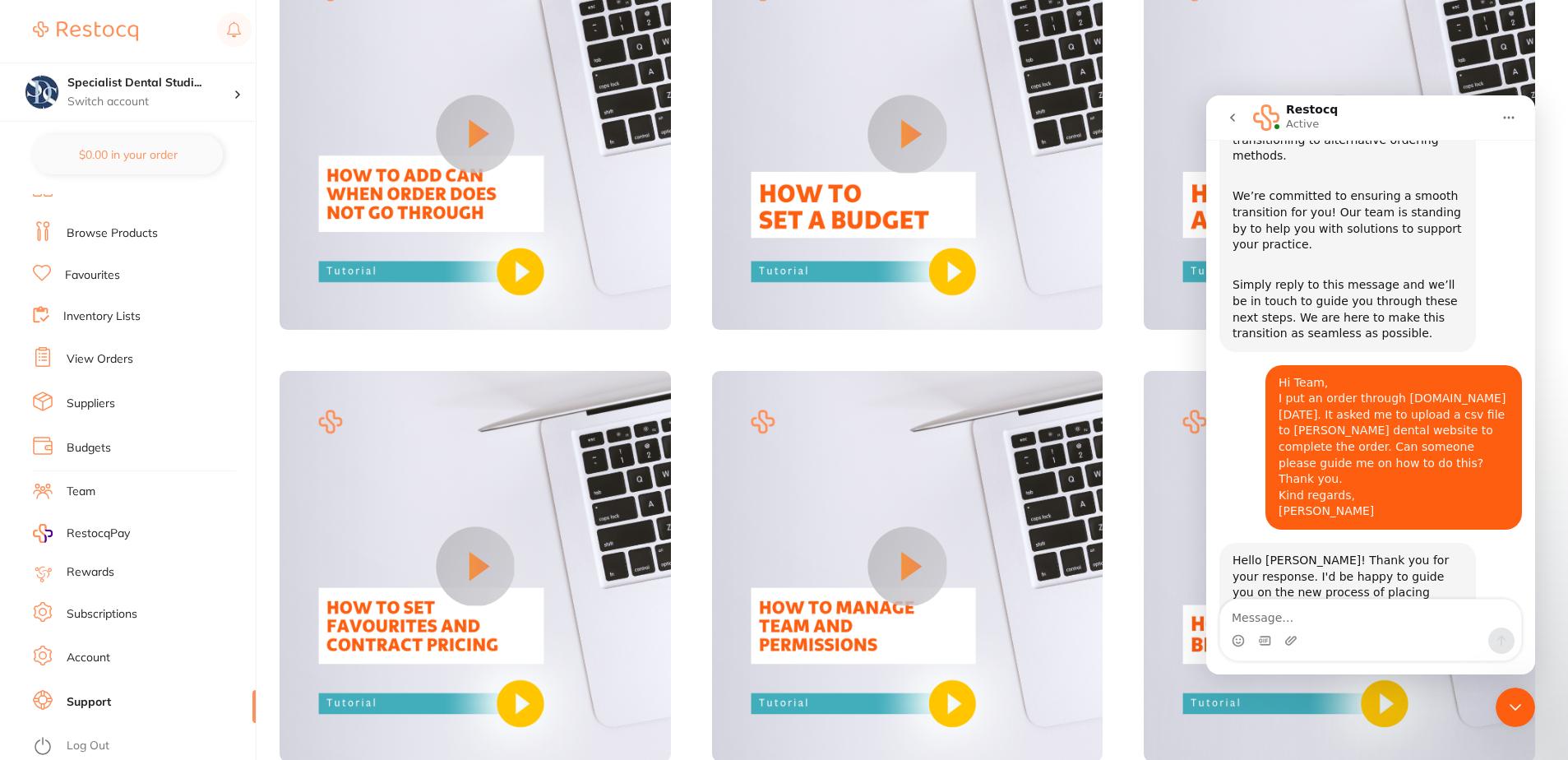
scroll to position [210, 0]
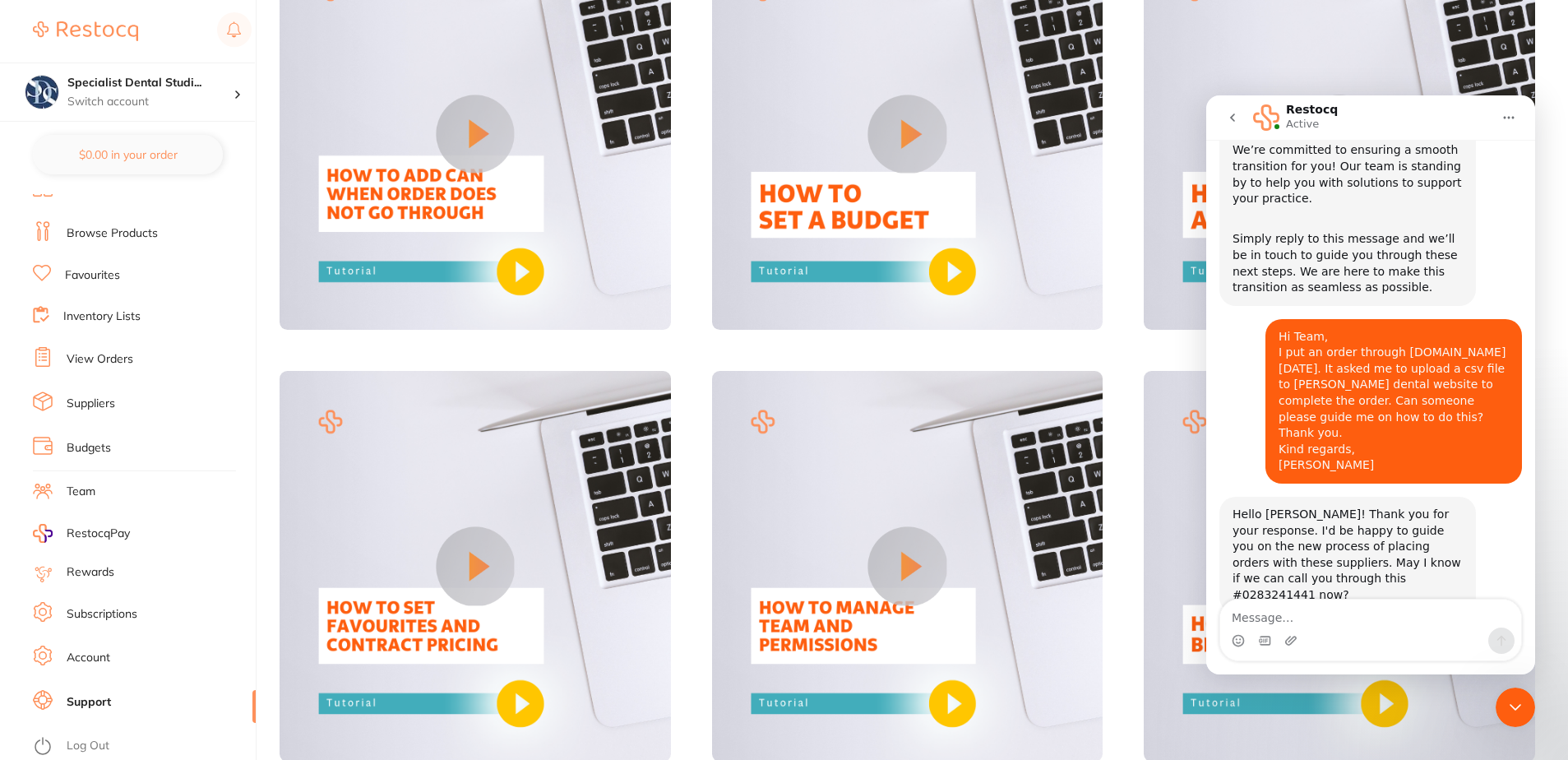
click at [1237, 115] on icon "go back" at bounding box center [1232, 118] width 13 height 13
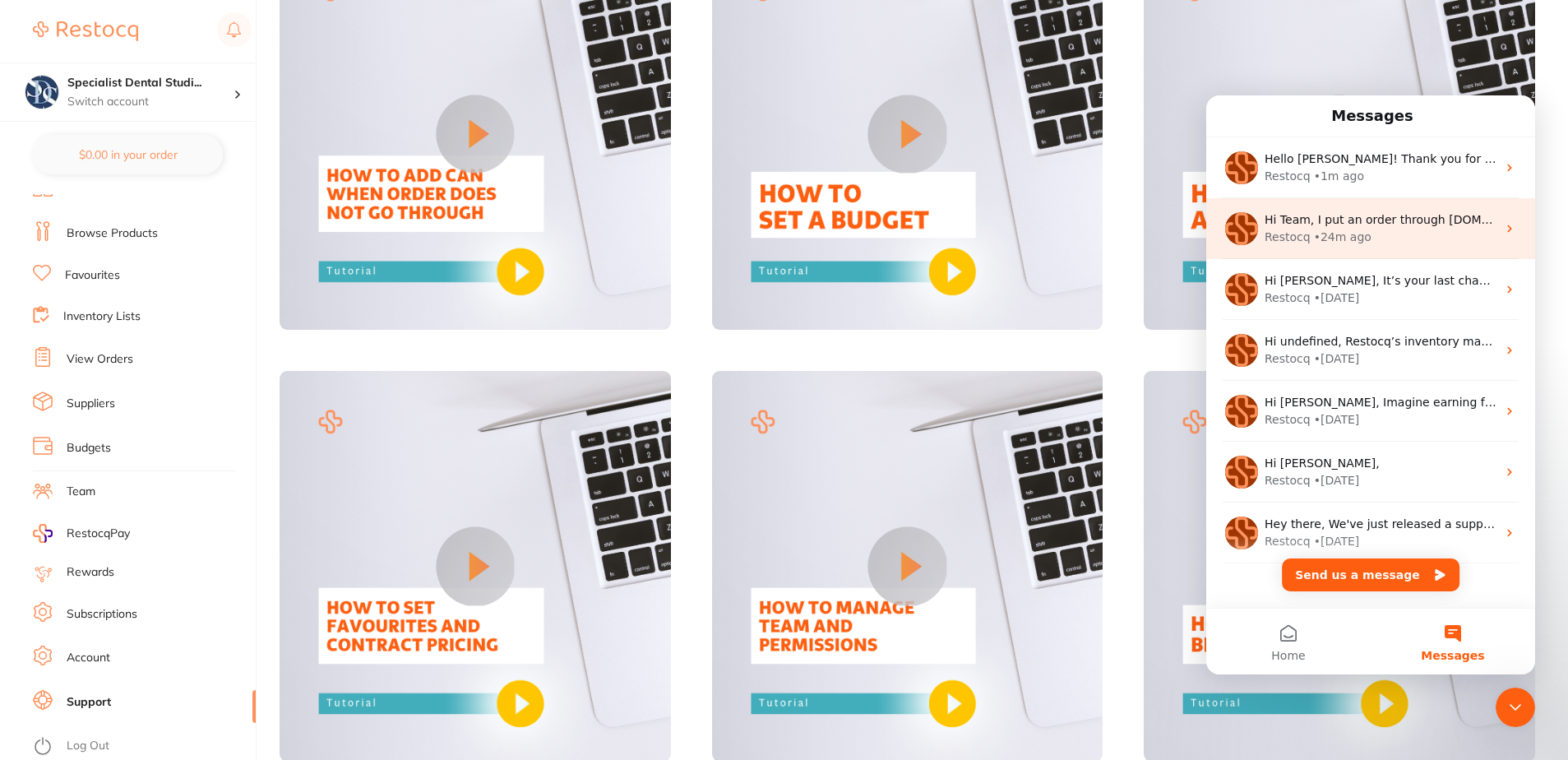
click at [1361, 228] on div "Restocq • 24m ago" at bounding box center [1381, 237] width 232 height 17
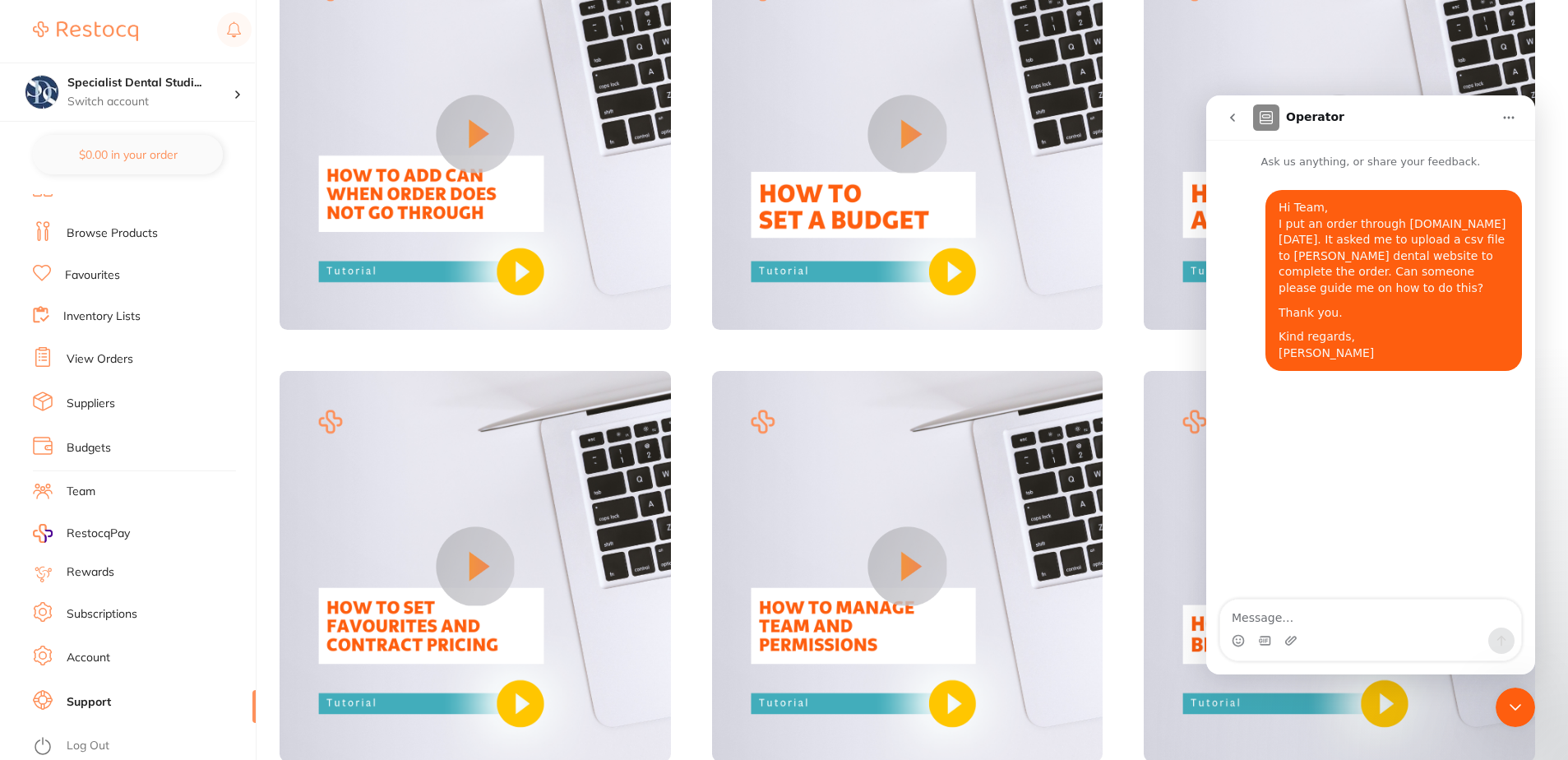
click at [1237, 112] on icon "go back" at bounding box center [1232, 118] width 13 height 13
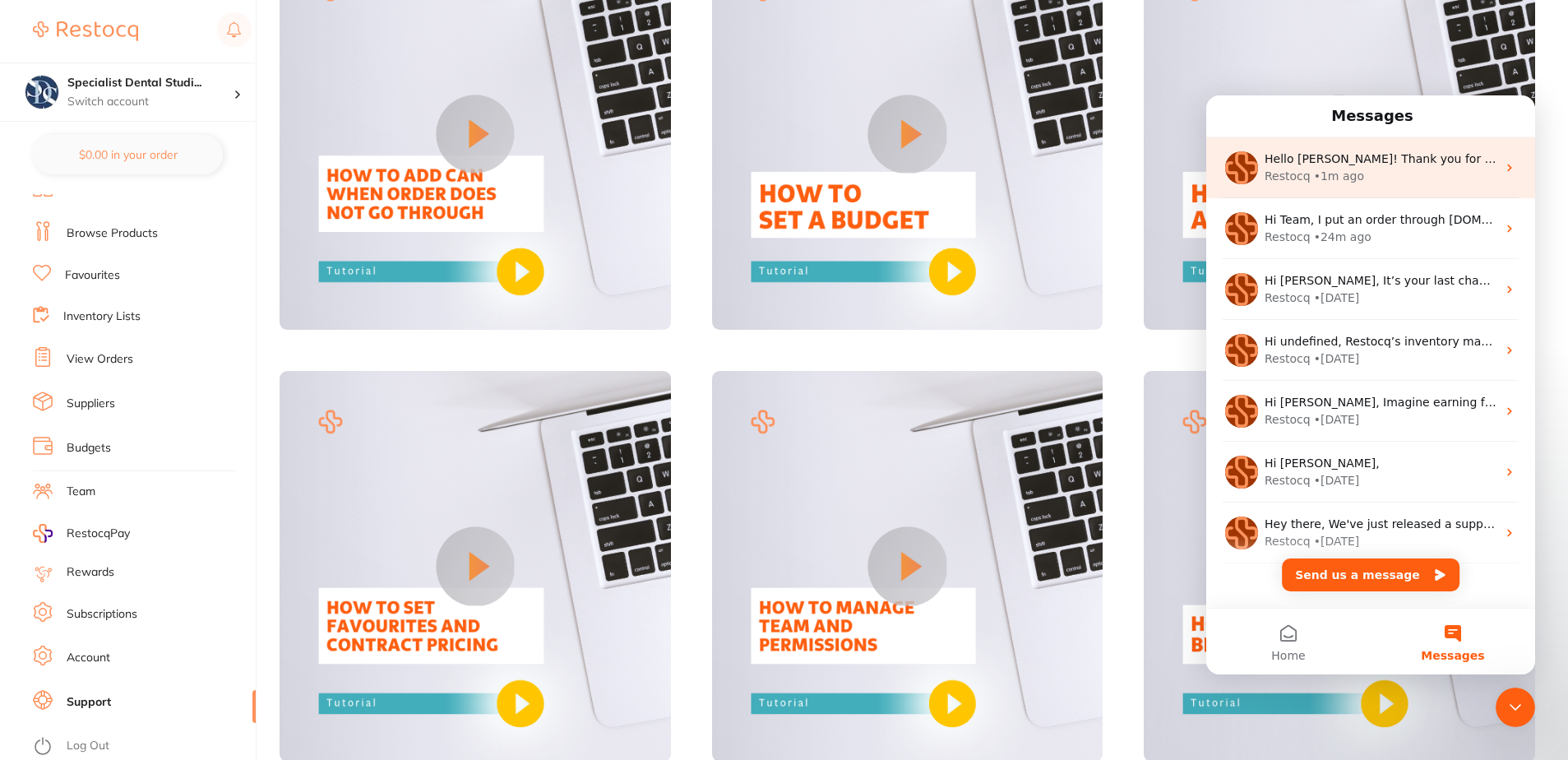
click at [1369, 185] on div "Restocq • 1m ago" at bounding box center [1381, 176] width 232 height 17
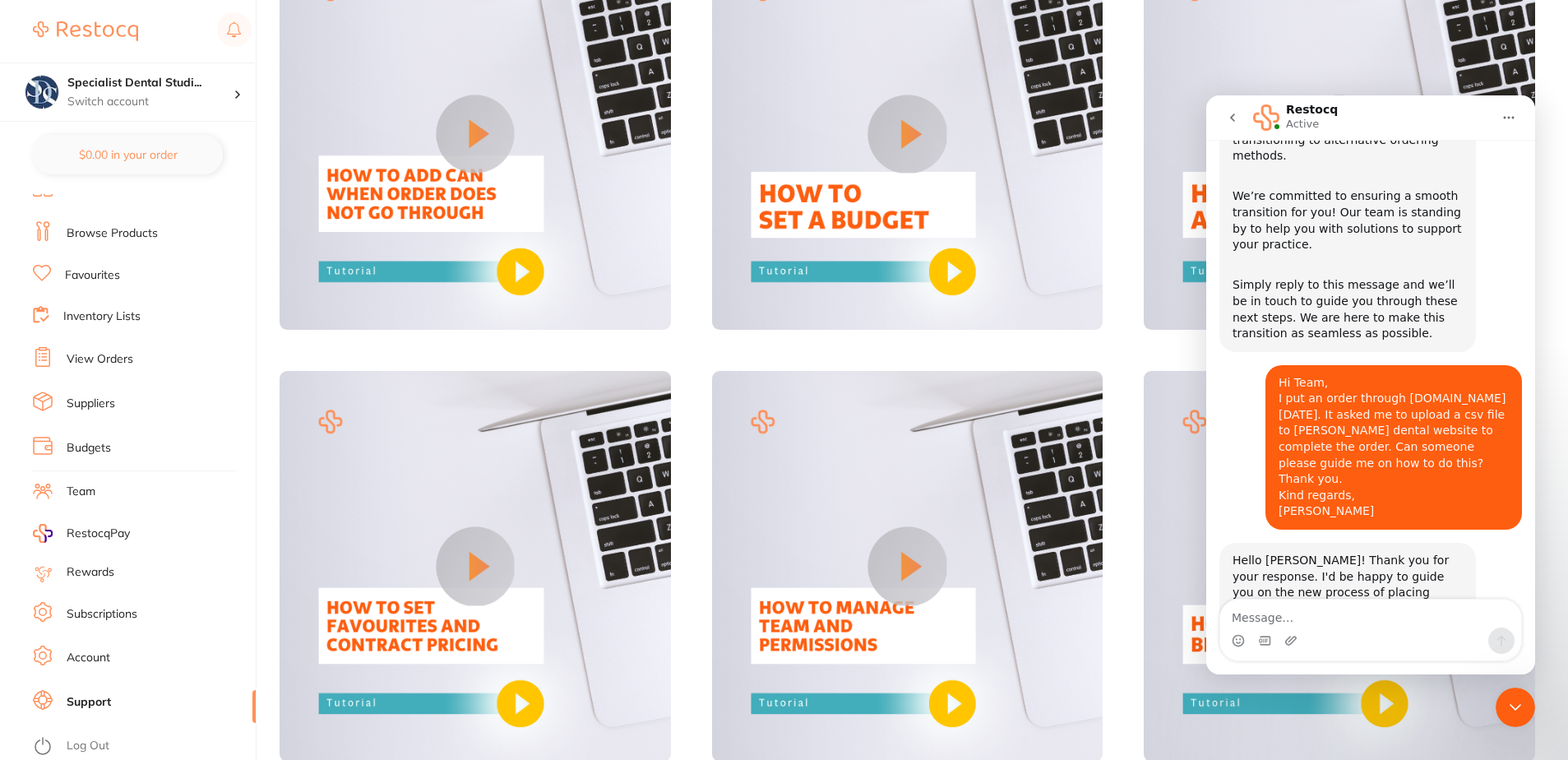
scroll to position [210, 0]
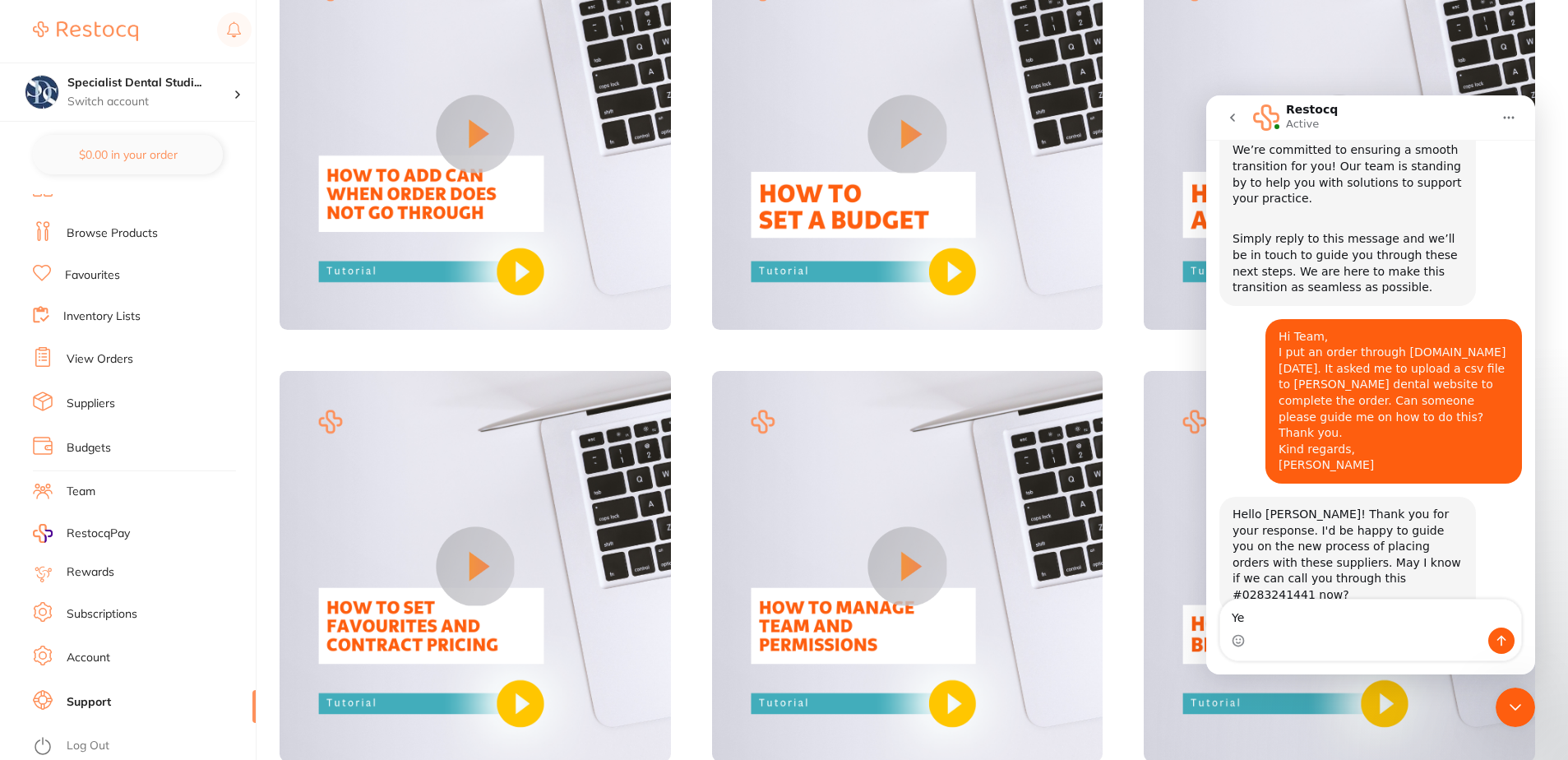
type textarea "Y"
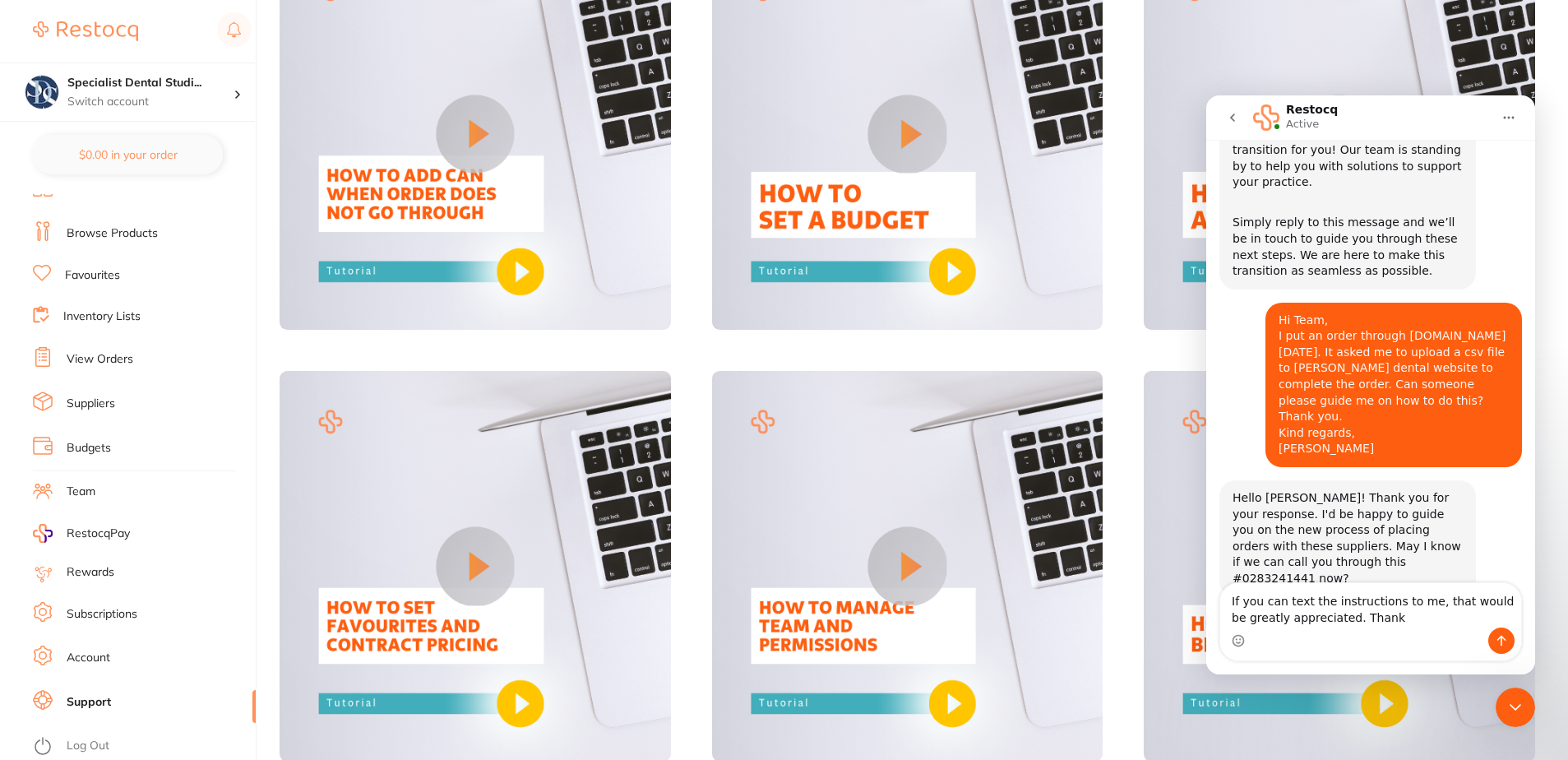
type textarea "If you can text the instructions to me, that would be greatly appreciated. Than…"
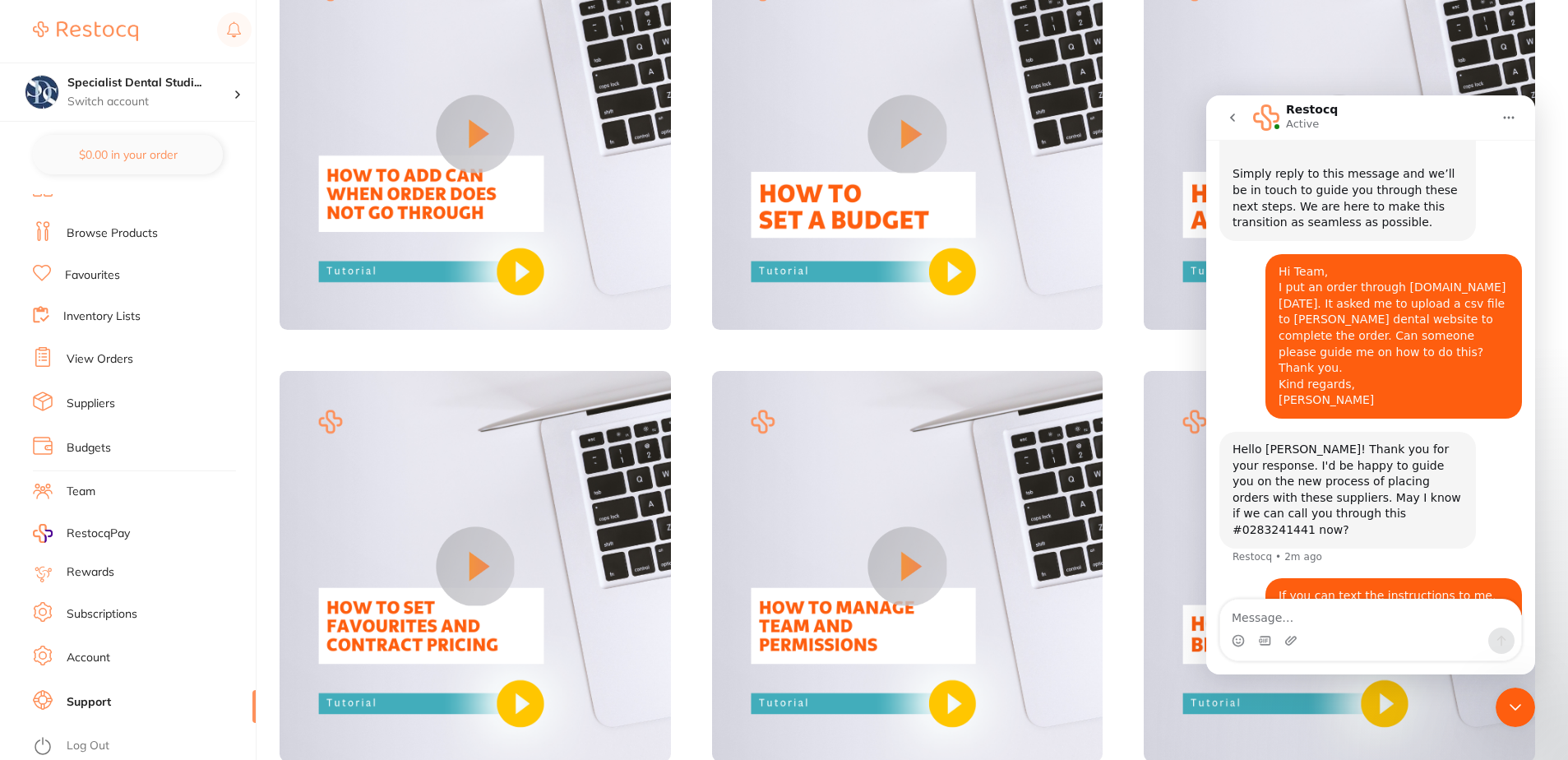
click at [1242, 122] on button "go back" at bounding box center [1232, 118] width 32 height 32
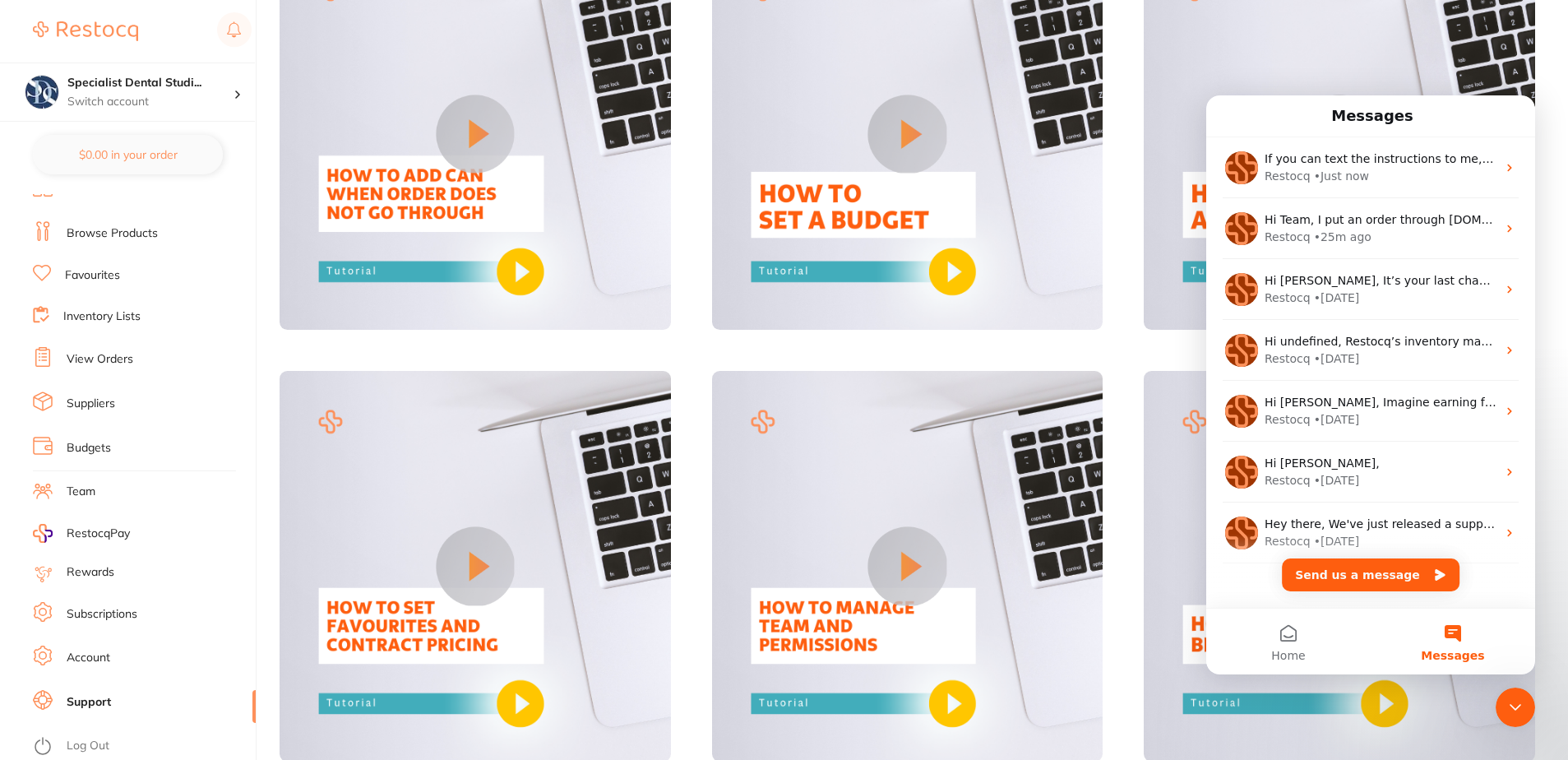
scroll to position [0, 0]
click at [1440, 126] on div "Messages" at bounding box center [1371, 116] width 308 height 28
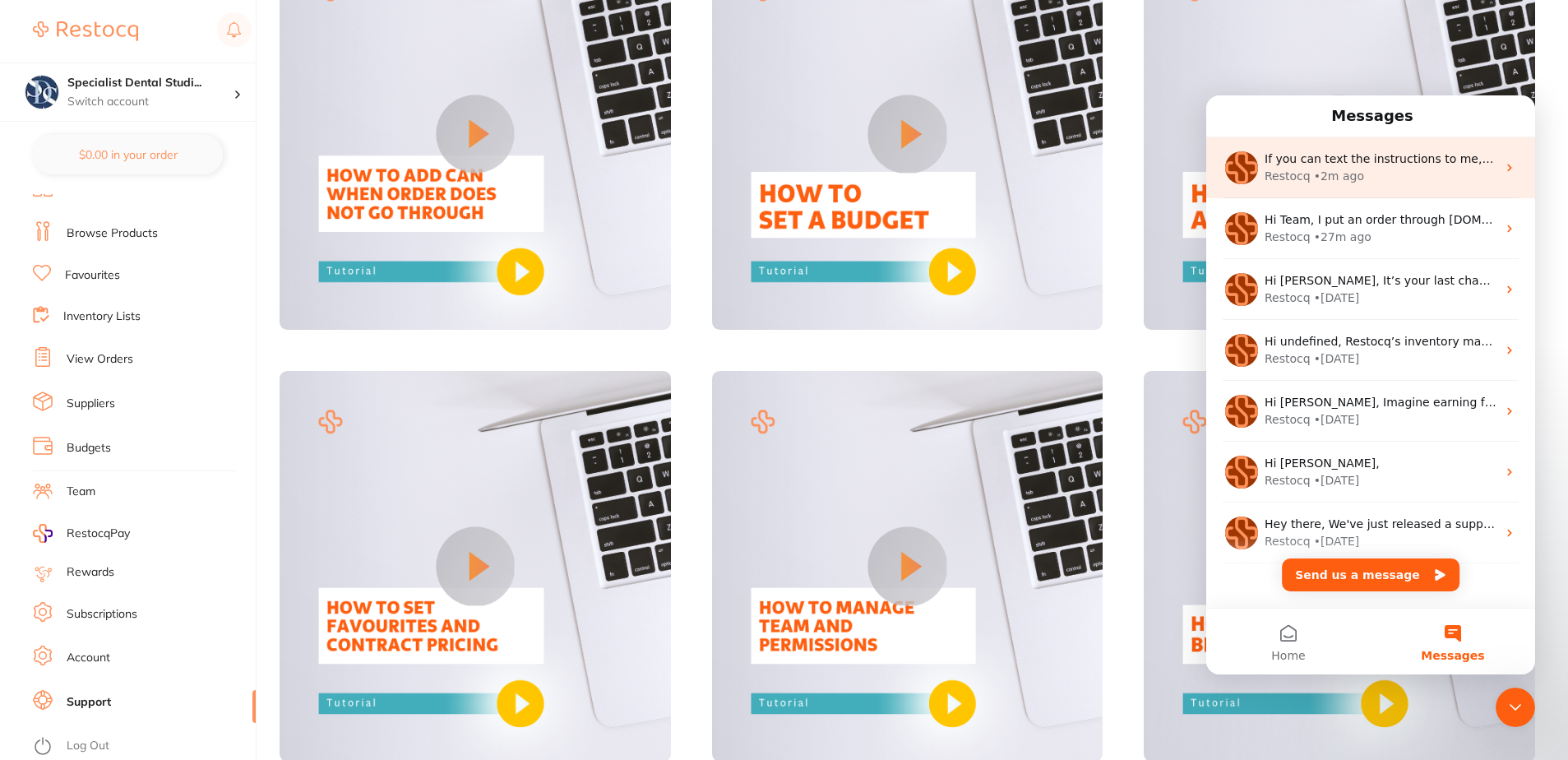
click at [1391, 185] on div "If you can text the instructions to me, that would be greatly appreciated. Than…" at bounding box center [1371, 168] width 329 height 61
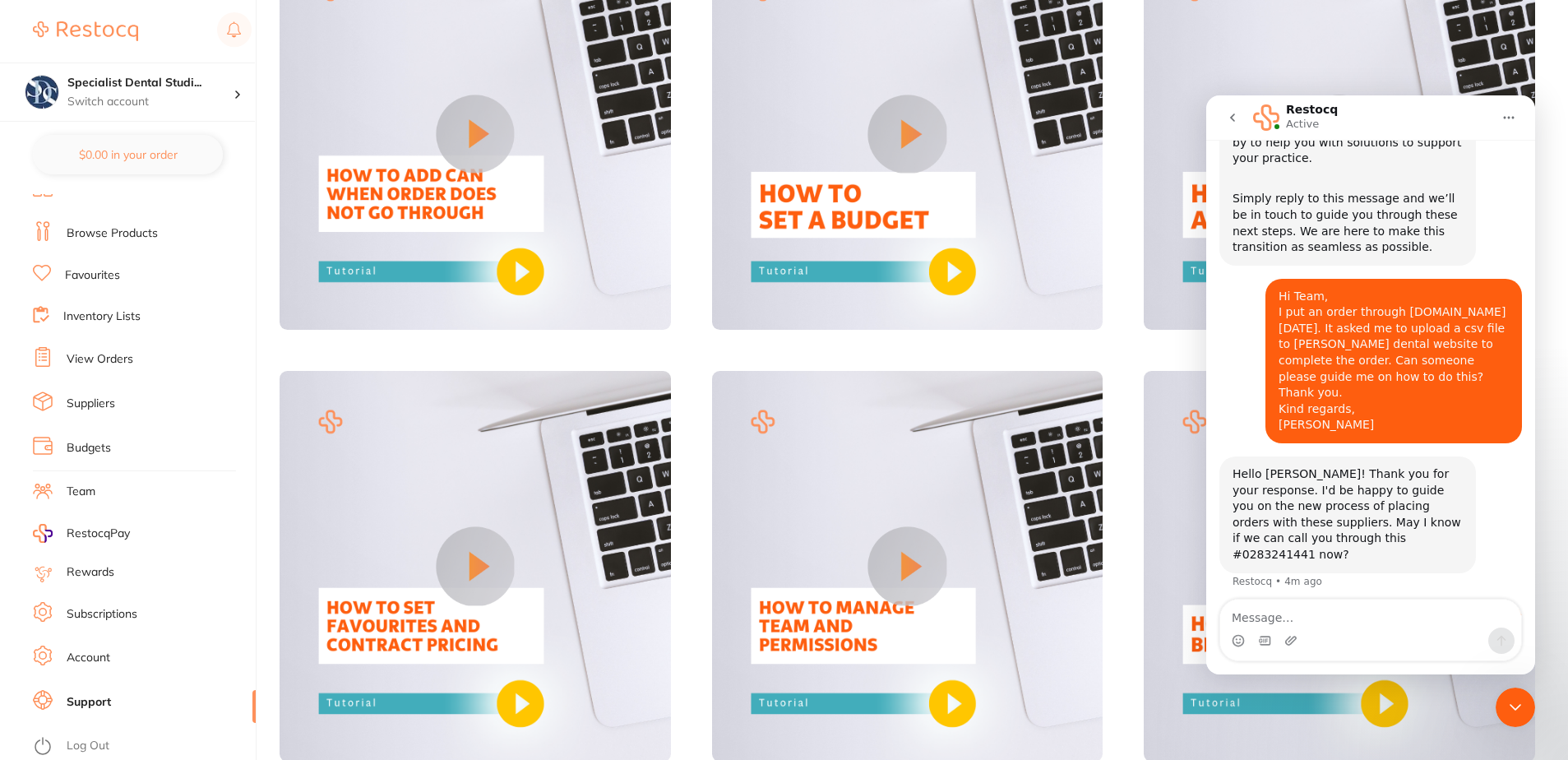
scroll to position [275, 0]
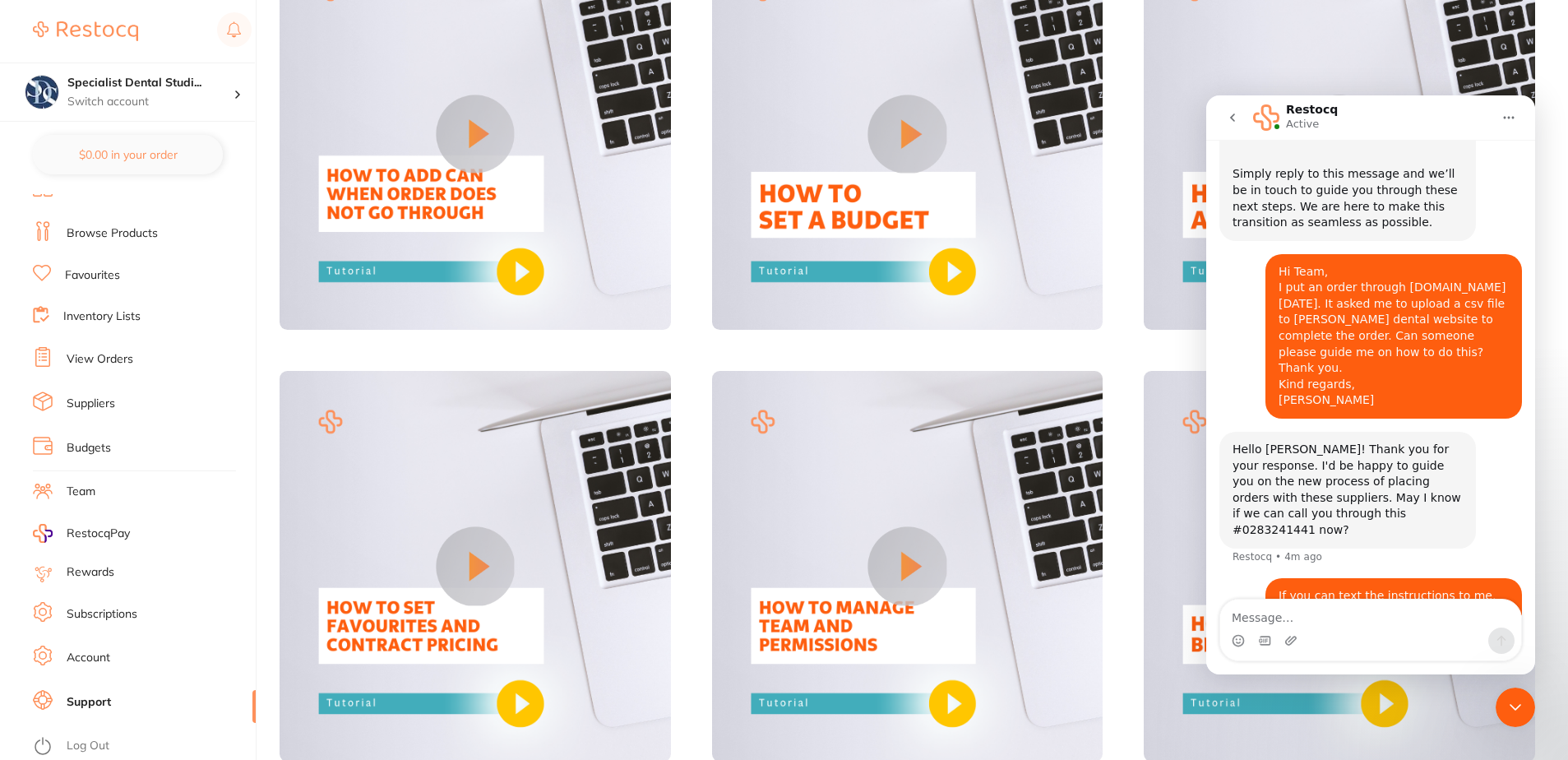
click at [1226, 116] on icon "go back" at bounding box center [1232, 118] width 13 height 13
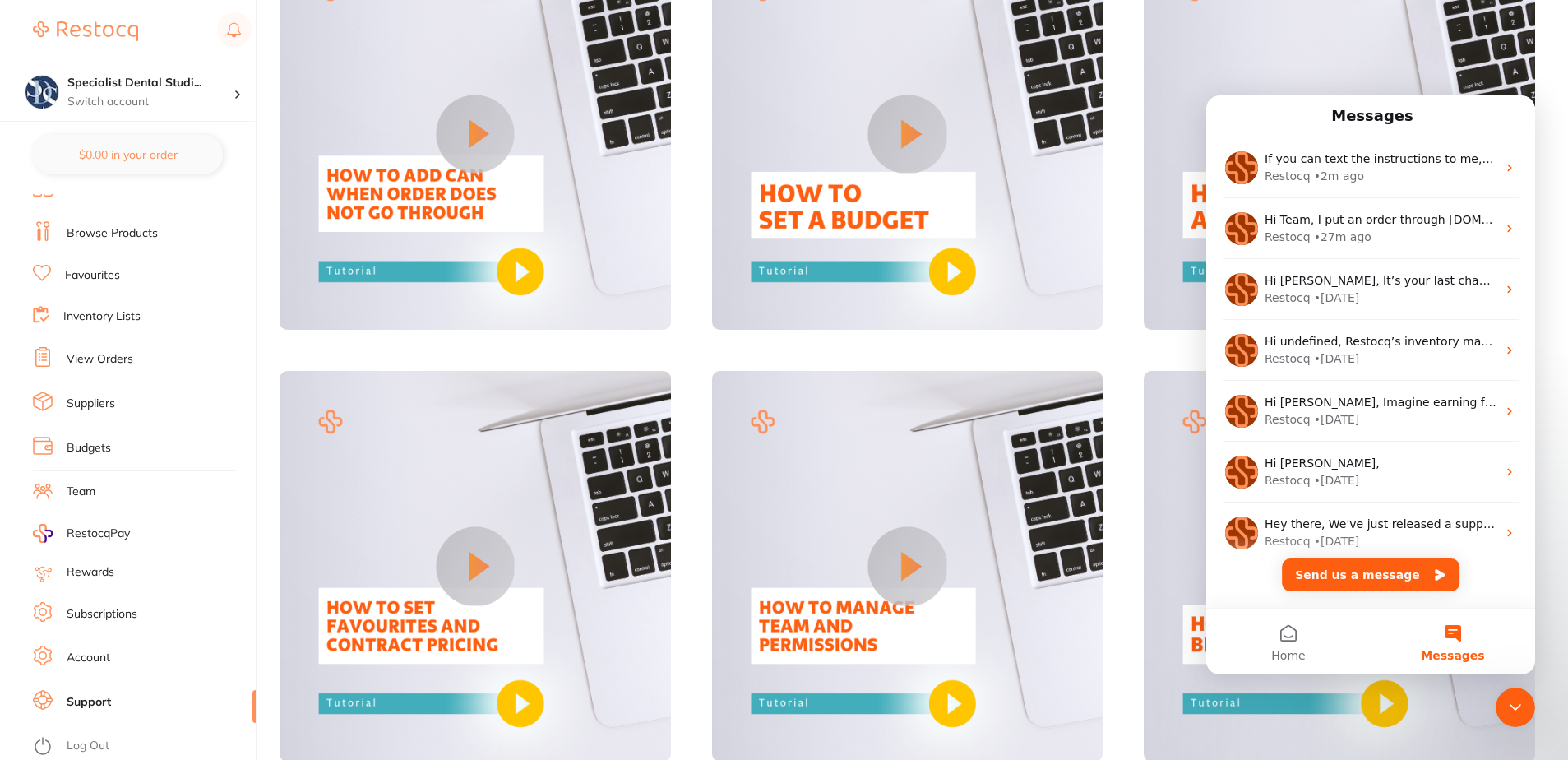
scroll to position [0, 0]
click at [1517, 717] on div "Close Intercom Messenger" at bounding box center [1515, 706] width 39 height 39
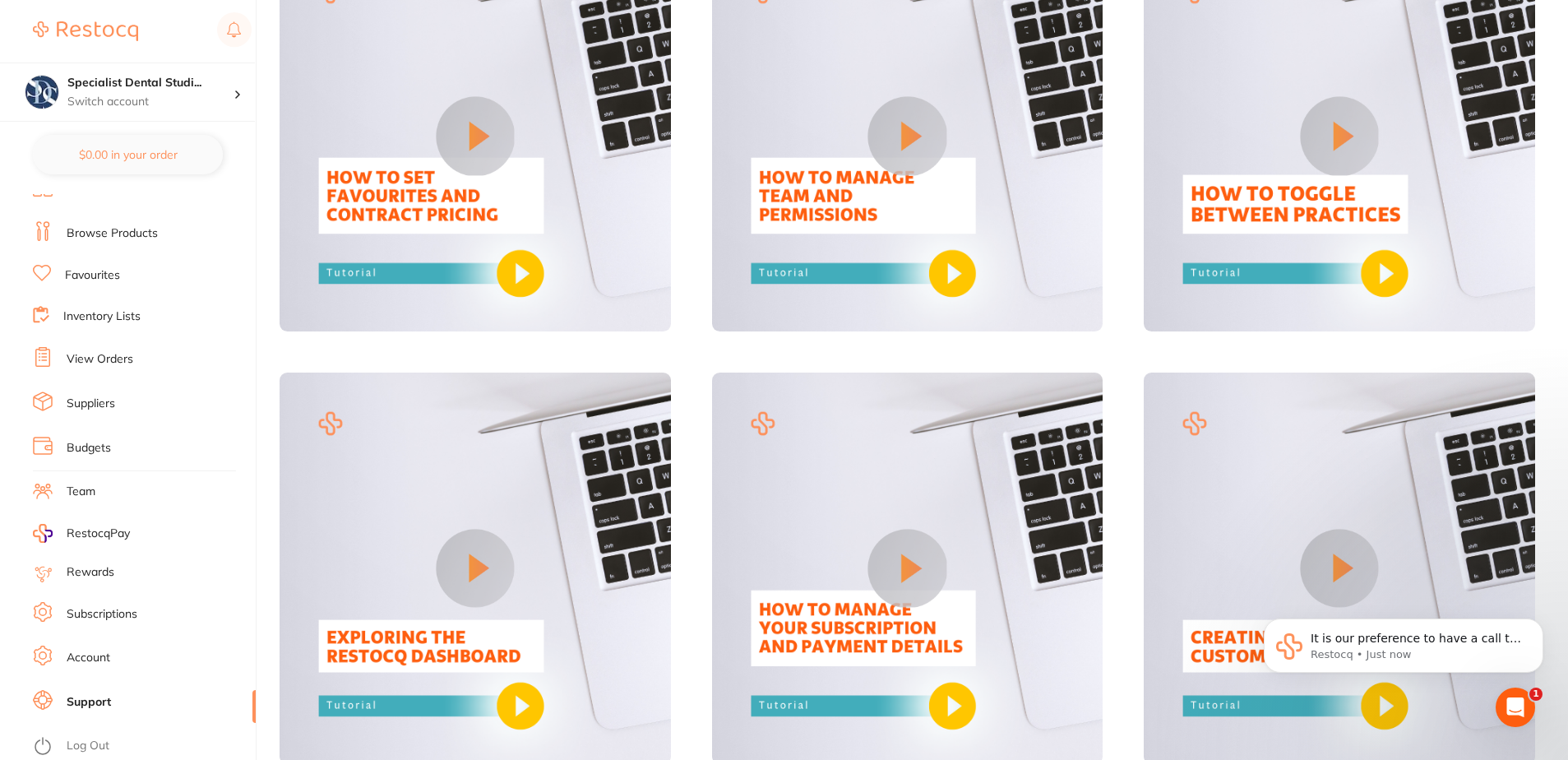
scroll to position [1239, 0]
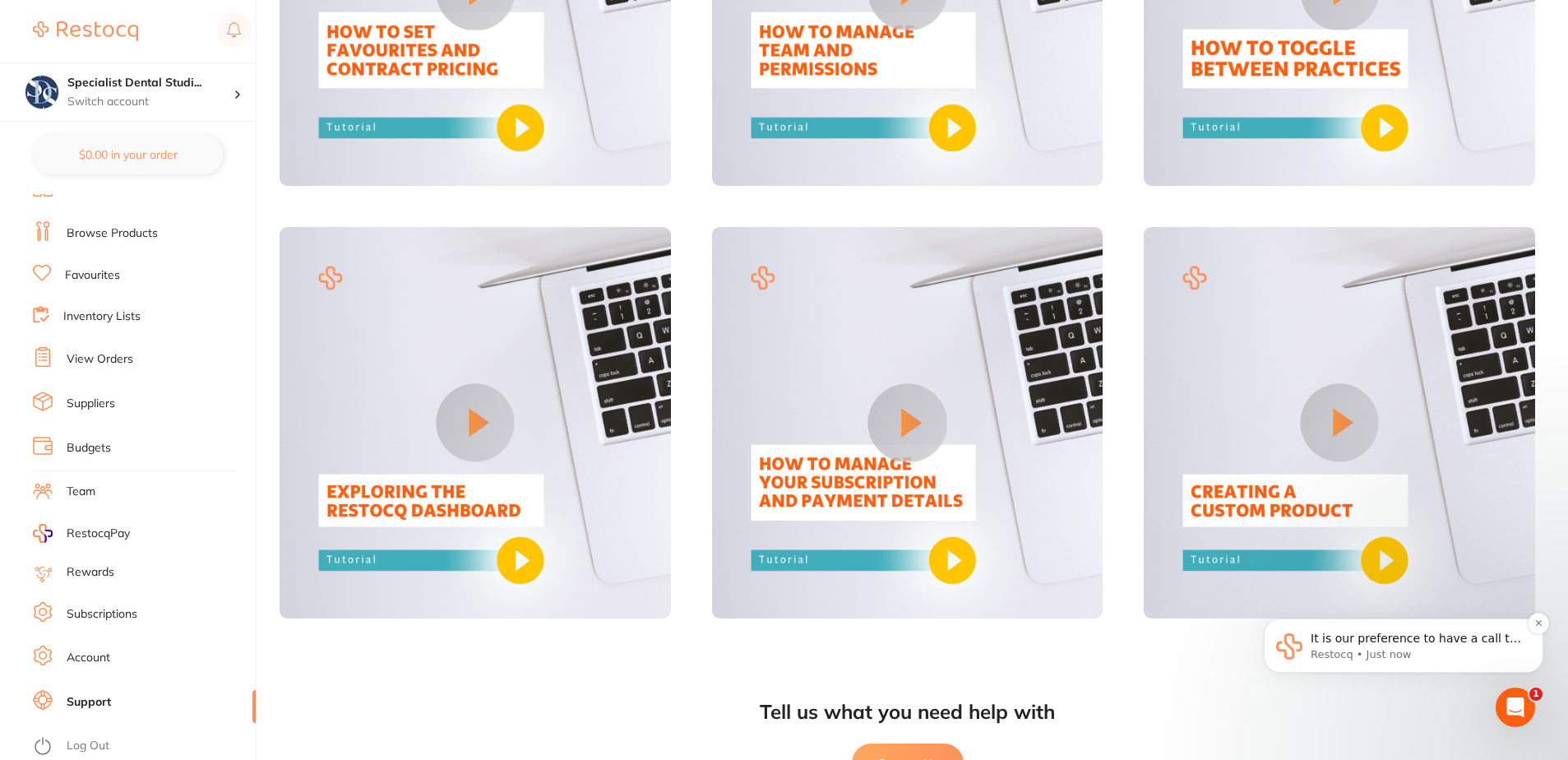
click at [1454, 660] on p "Restocq • Just now" at bounding box center [1417, 654] width 212 height 14
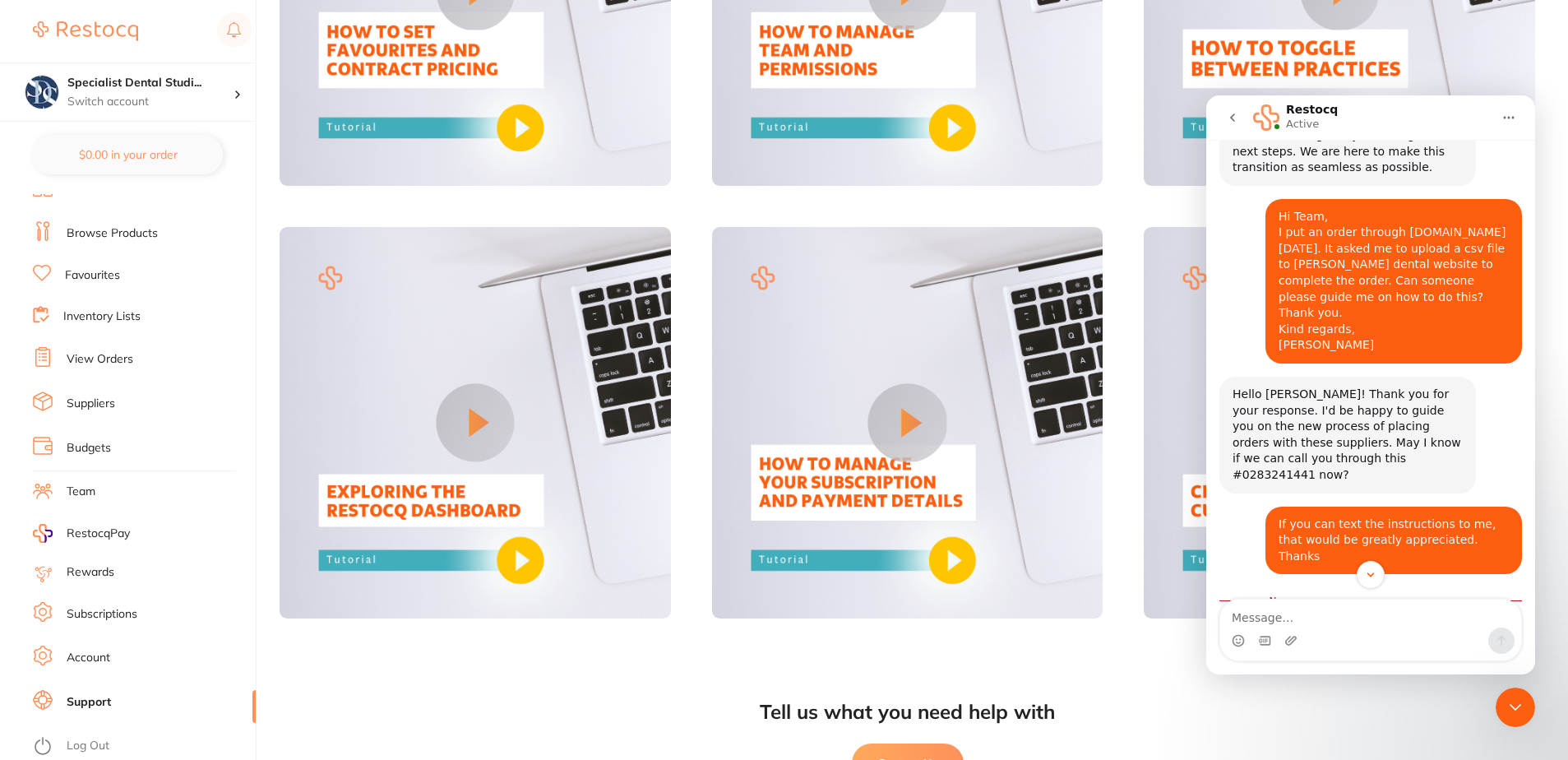
scroll to position [416, 0]
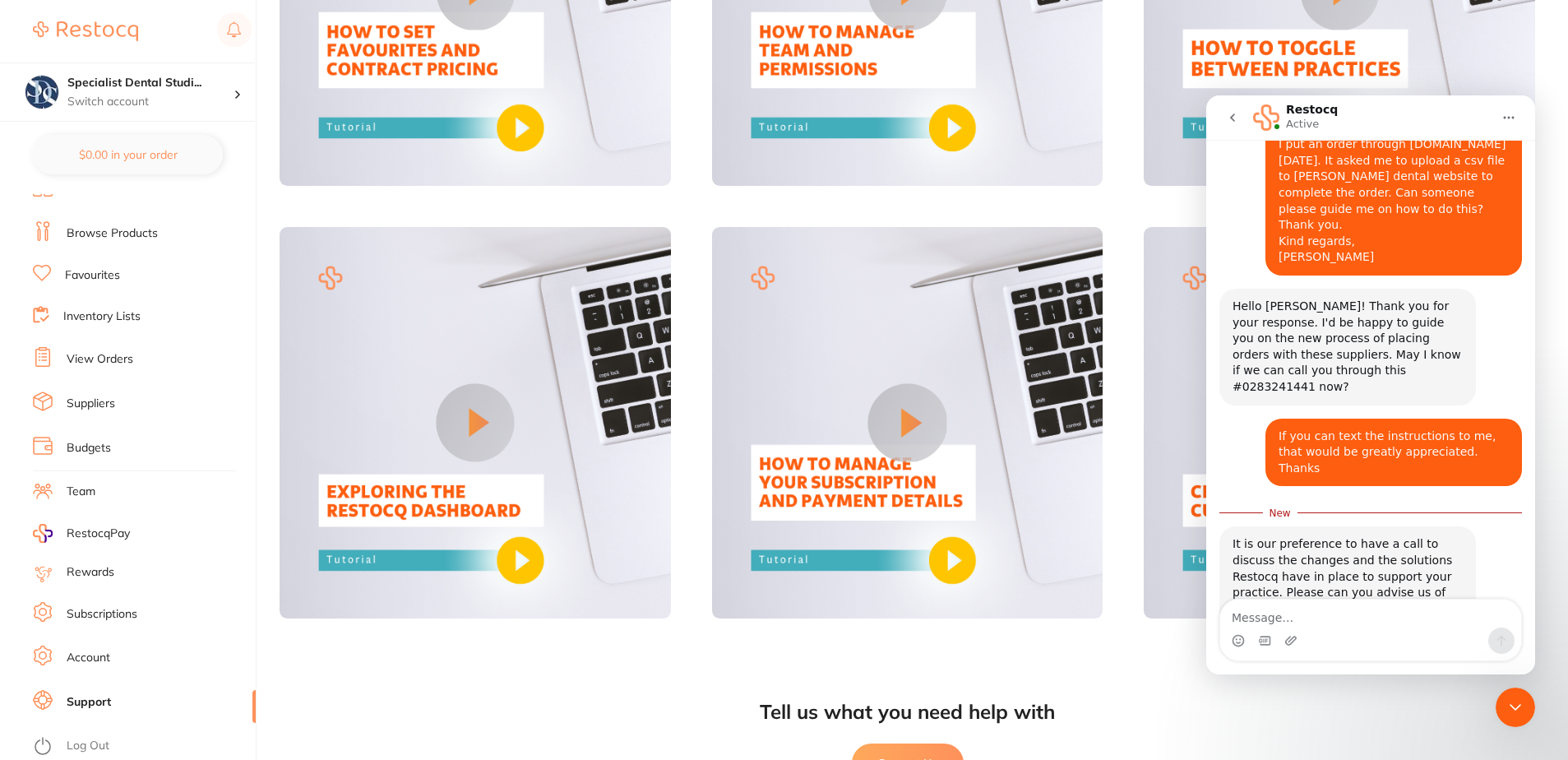
click at [1236, 116] on icon "go back" at bounding box center [1232, 118] width 13 height 13
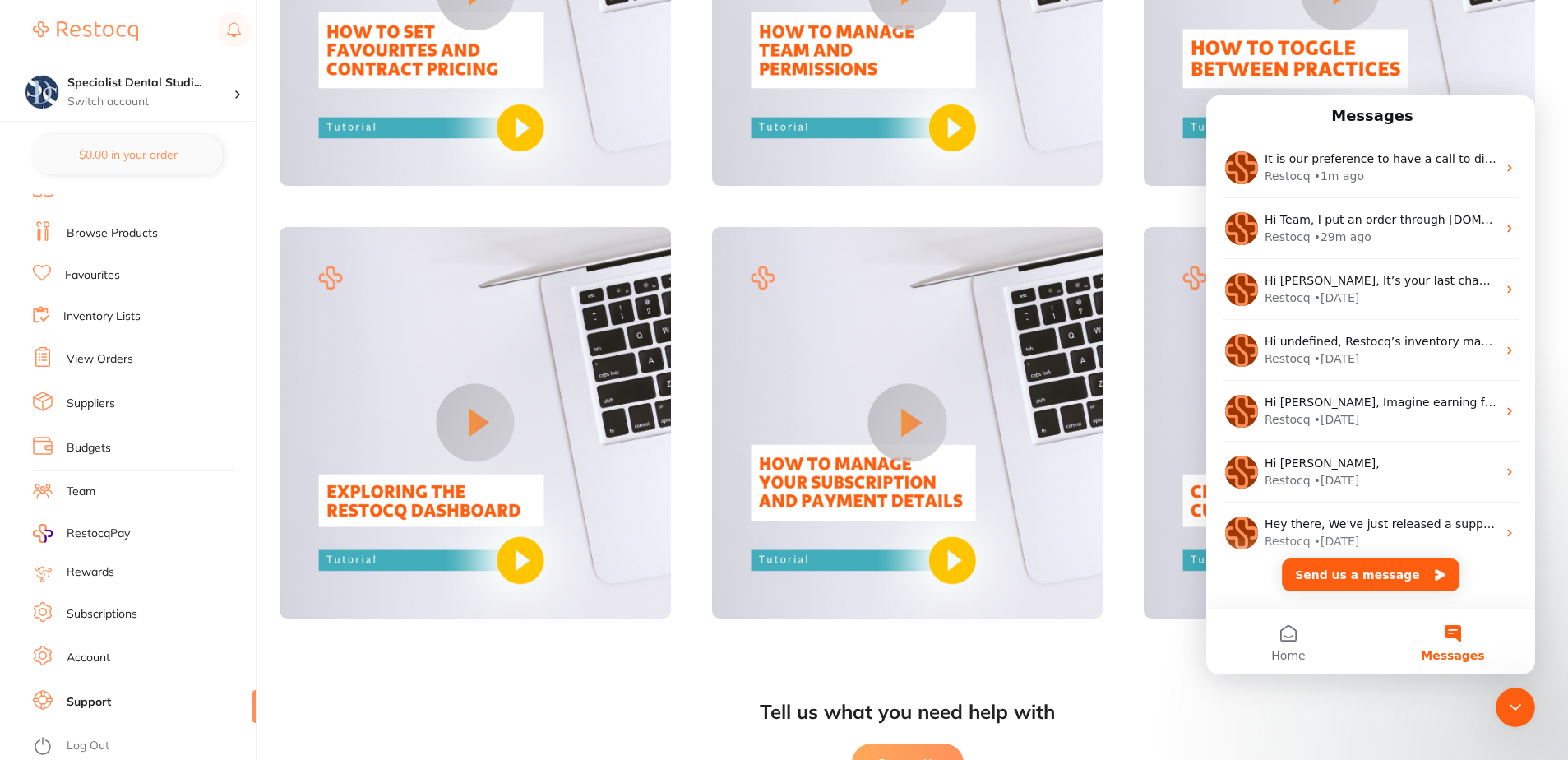
scroll to position [0, 0]
drag, startPoint x: 1779, startPoint y: 1262, endPoint x: 2878, endPoint y: 1084, distance: 1113.3
click at [1506, 697] on div "Close Intercom Messenger" at bounding box center [1515, 706] width 39 height 39
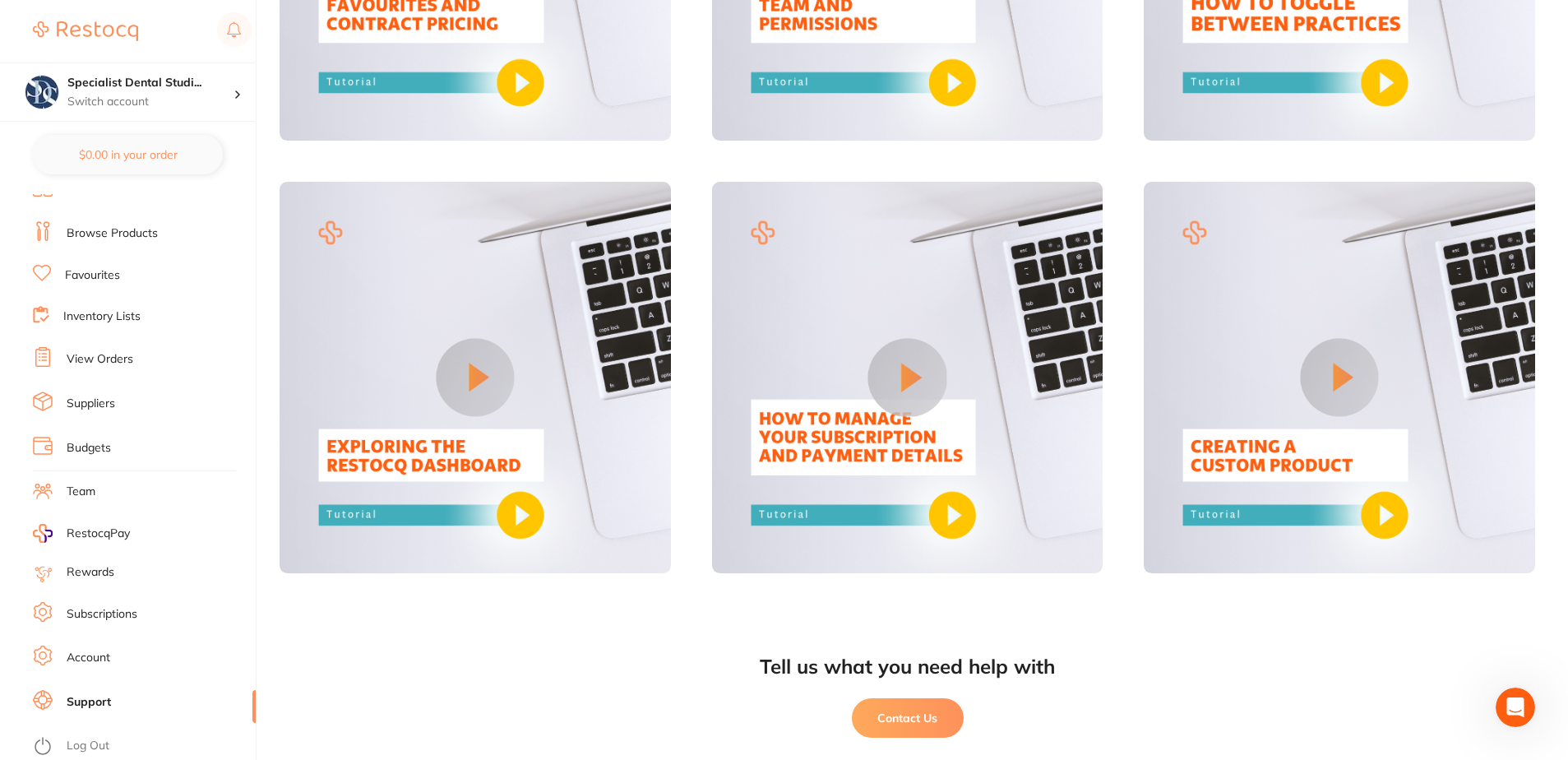
scroll to position [1328, 0]
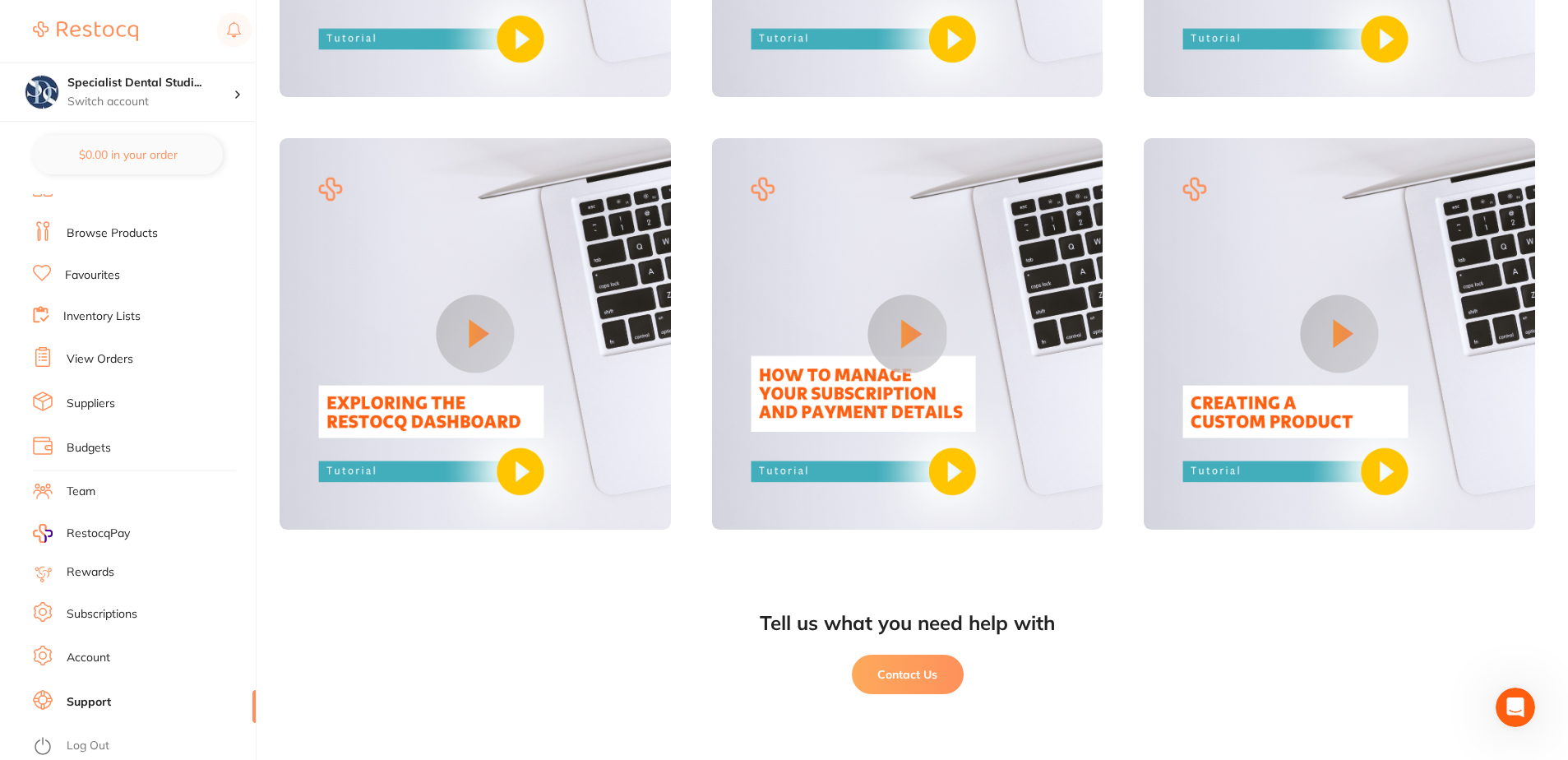
click at [1526, 718] on div "Open Intercom Messenger" at bounding box center [1515, 706] width 54 height 54
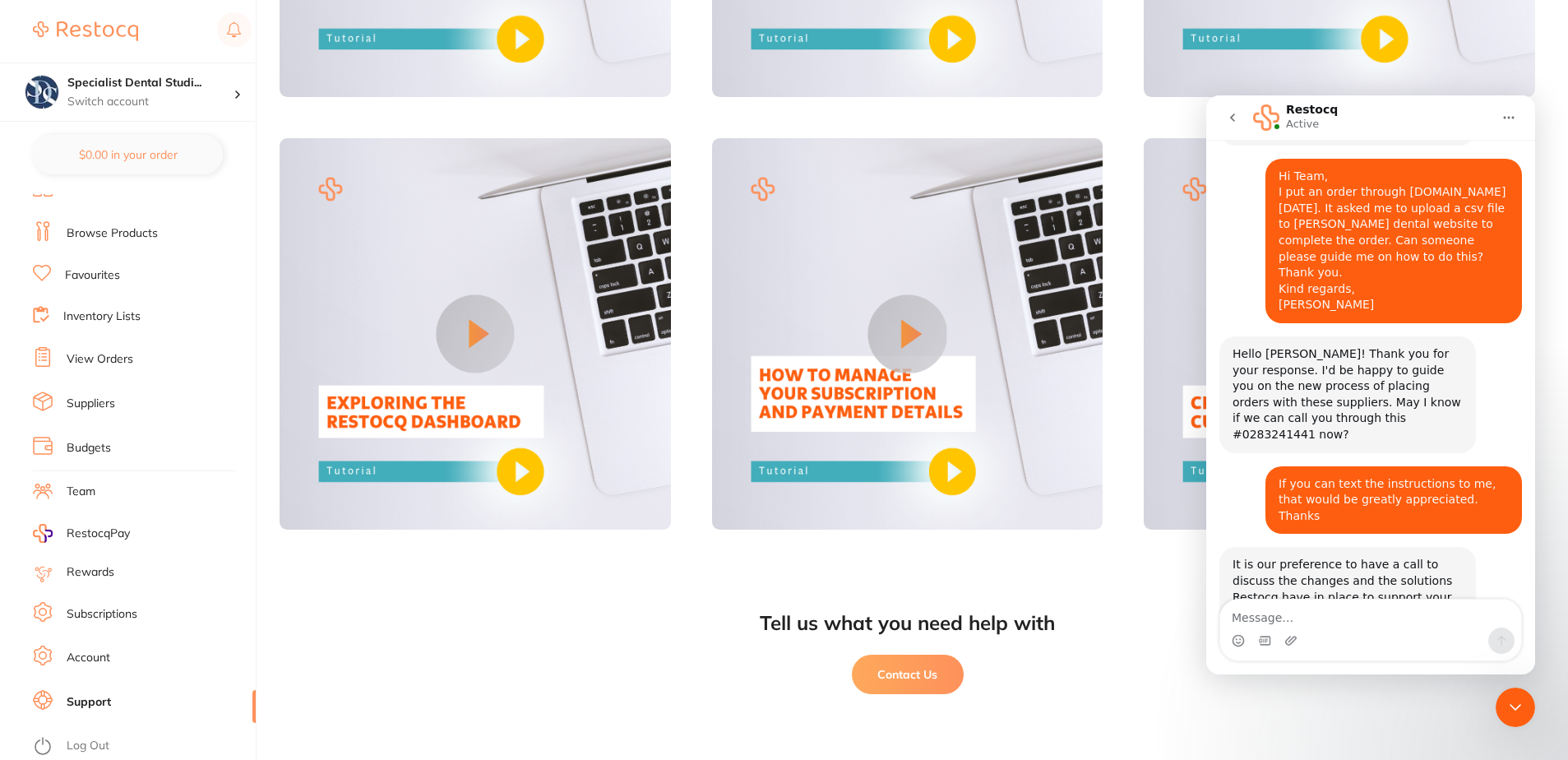
scroll to position [389, 0]
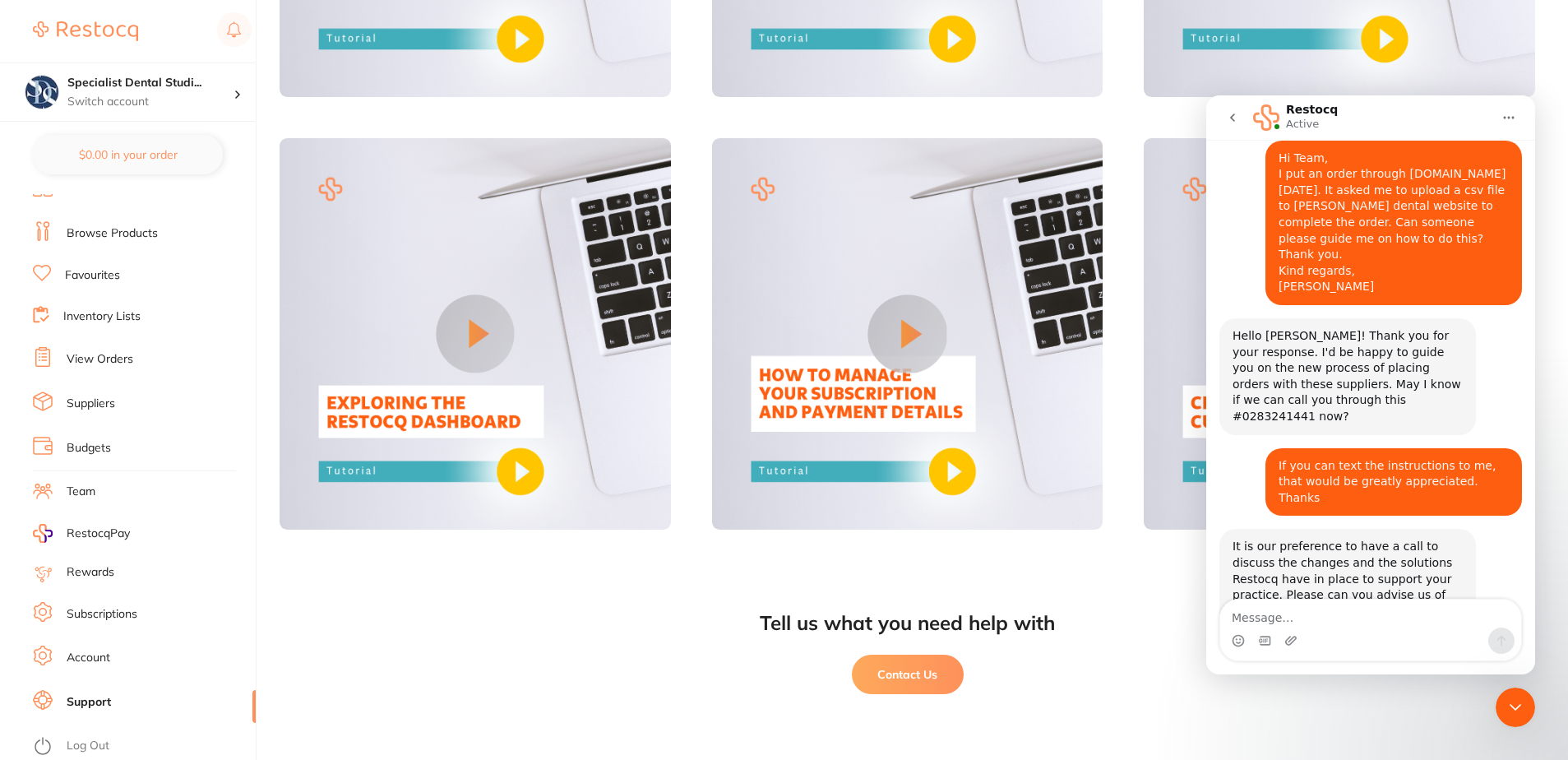
click at [1514, 689] on div "Close Intercom Messenger" at bounding box center [1515, 706] width 39 height 39
